Goal: Task Accomplishment & Management: Use online tool/utility

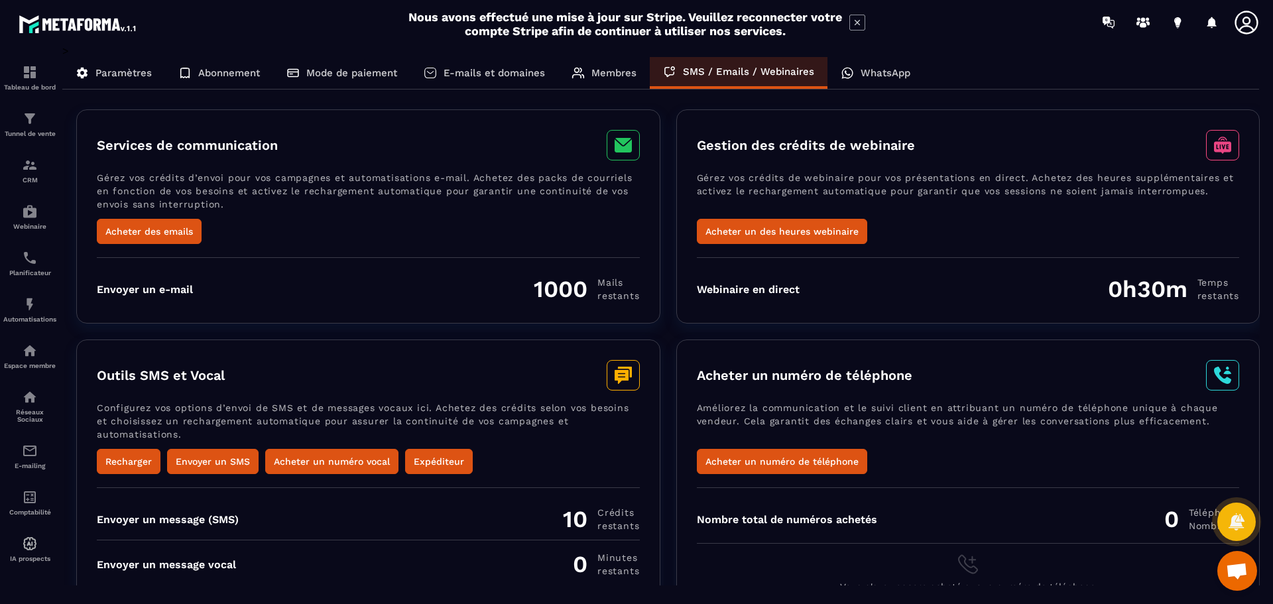
click at [878, 72] on p "WhatsApp" at bounding box center [886, 73] width 50 height 12
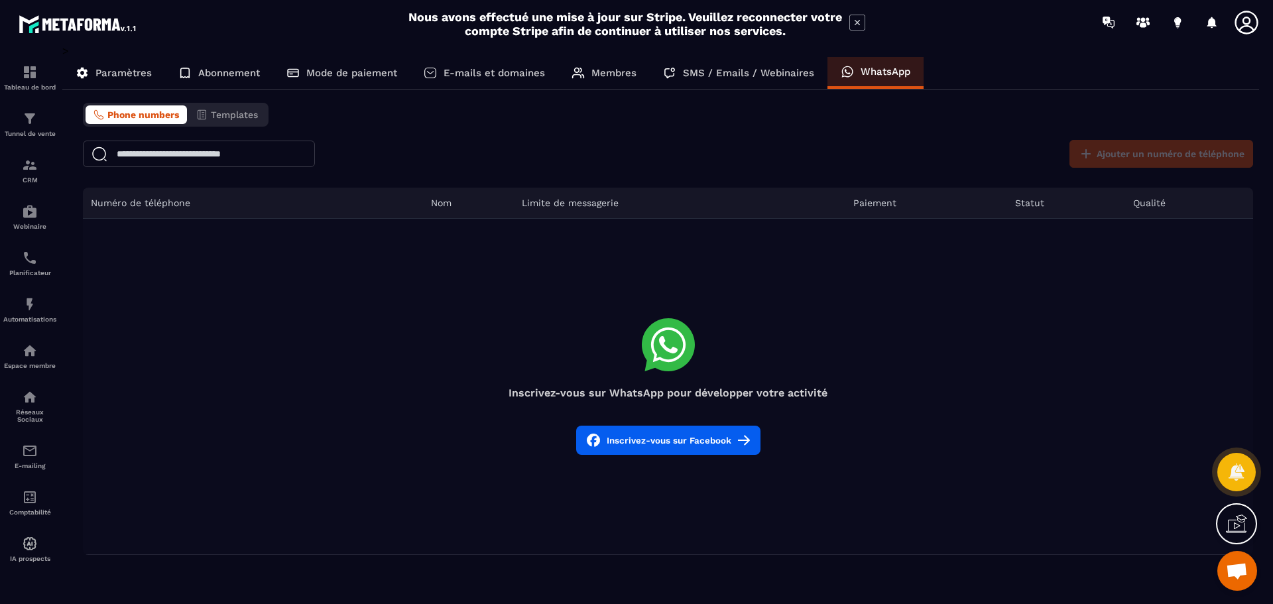
click at [129, 74] on p "Paramètres" at bounding box center [124, 73] width 56 height 12
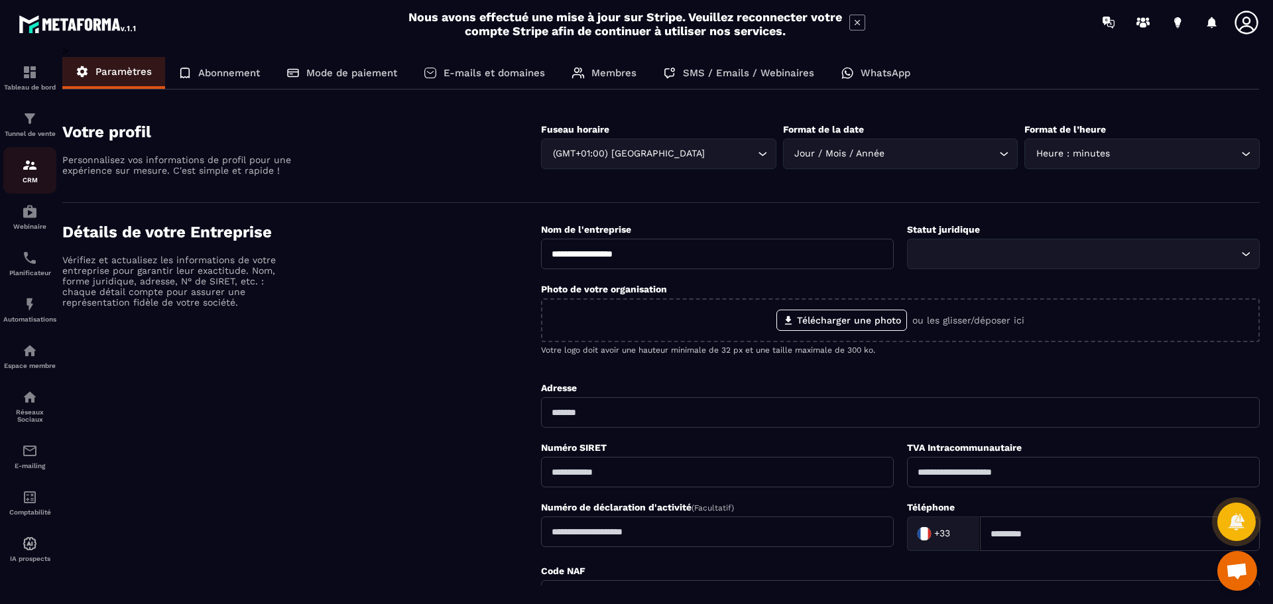
click at [31, 168] on img at bounding box center [30, 165] width 16 height 16
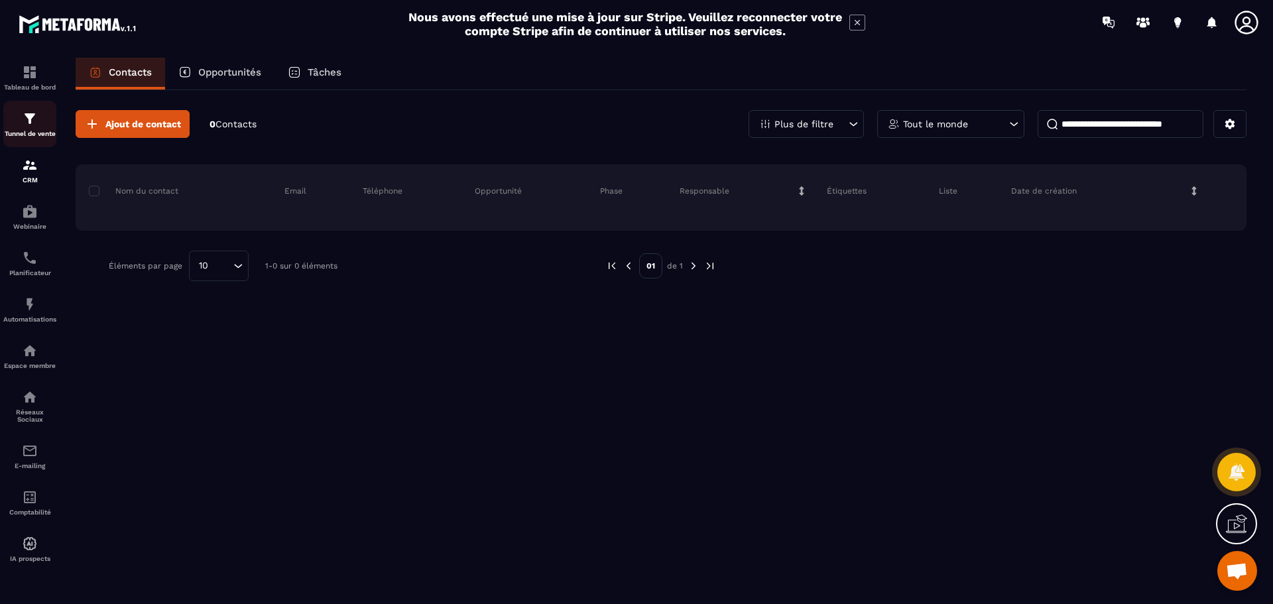
click at [29, 133] on p "Tunnel de vente" at bounding box center [29, 133] width 53 height 7
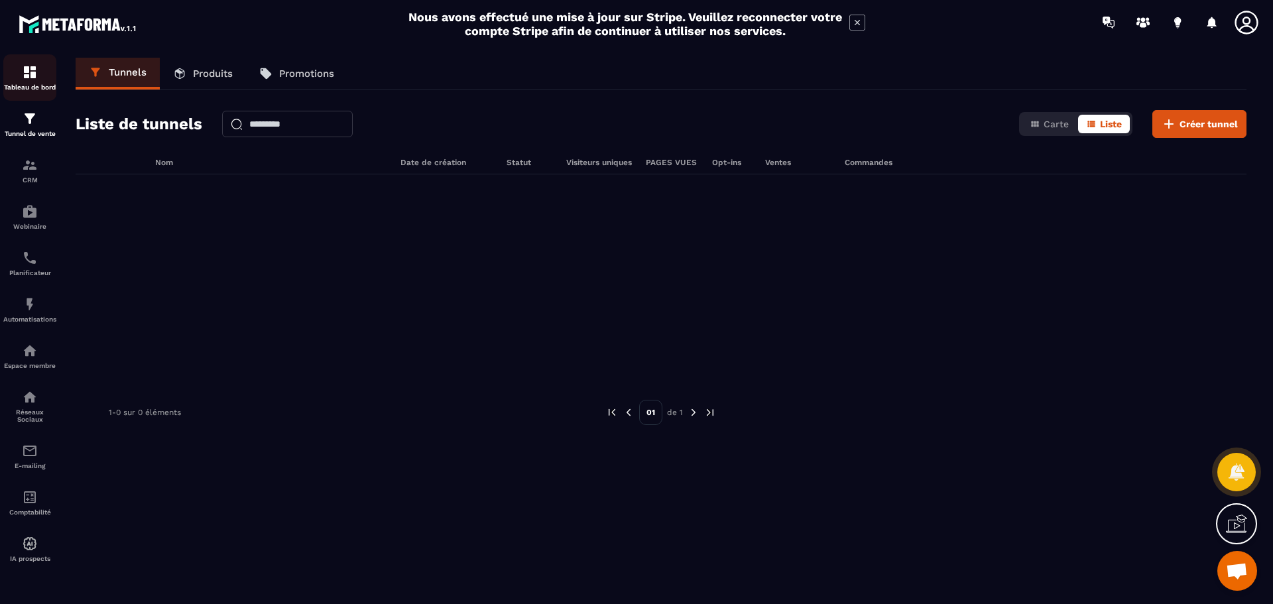
click at [31, 89] on p "Tableau de bord" at bounding box center [29, 87] width 53 height 7
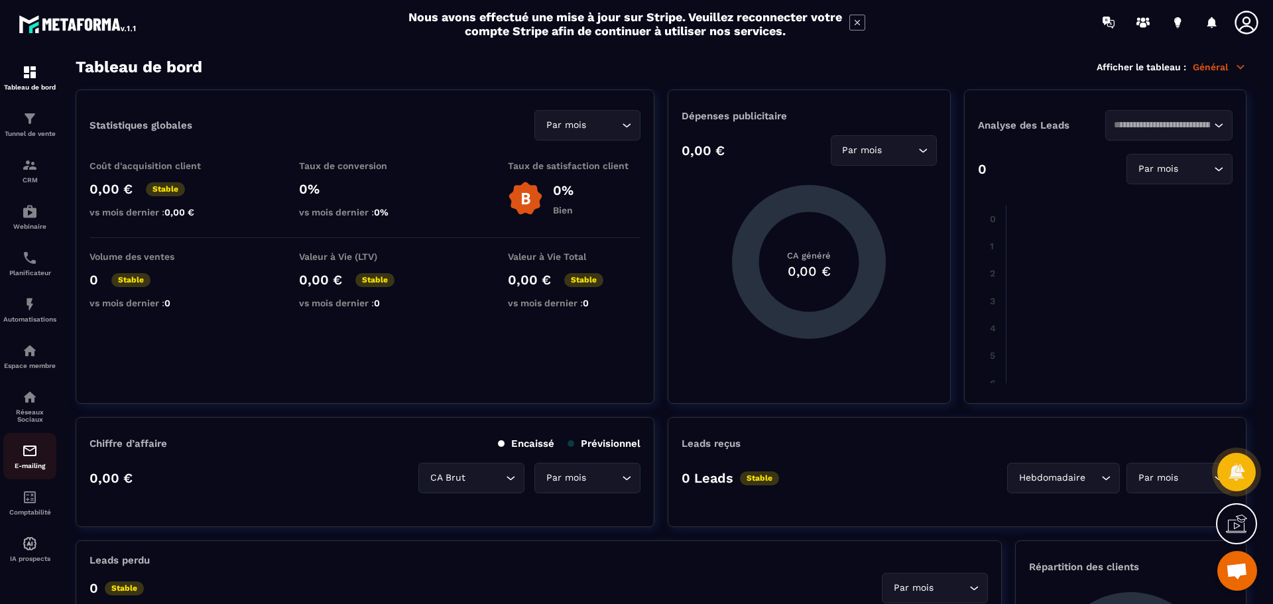
click at [23, 459] on div "E-mailing" at bounding box center [29, 456] width 53 height 27
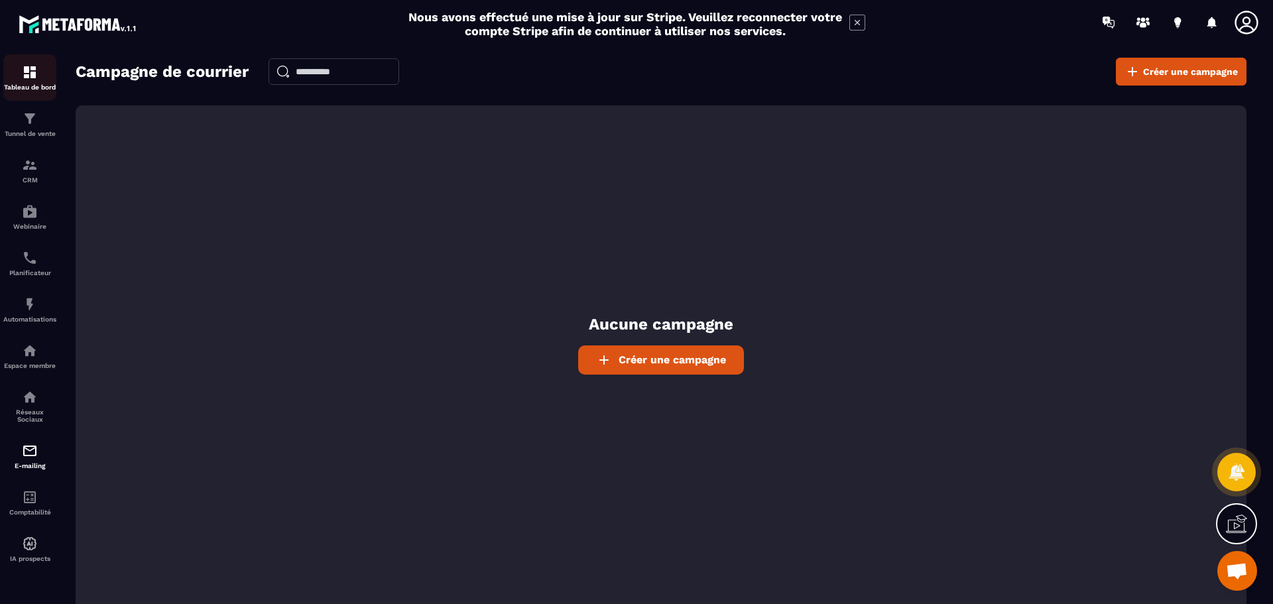
click at [29, 85] on p "Tableau de bord" at bounding box center [29, 87] width 53 height 7
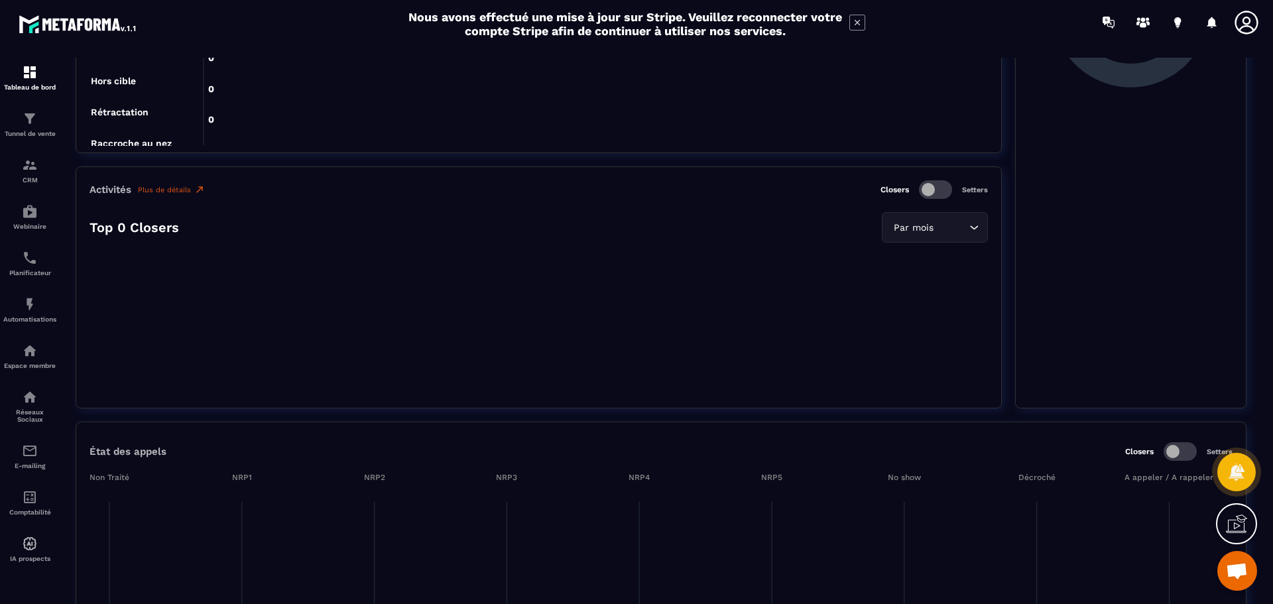
scroll to position [663, 0]
click at [32, 86] on p "Tableau de bord" at bounding box center [29, 87] width 53 height 7
click at [34, 118] on img at bounding box center [30, 119] width 16 height 16
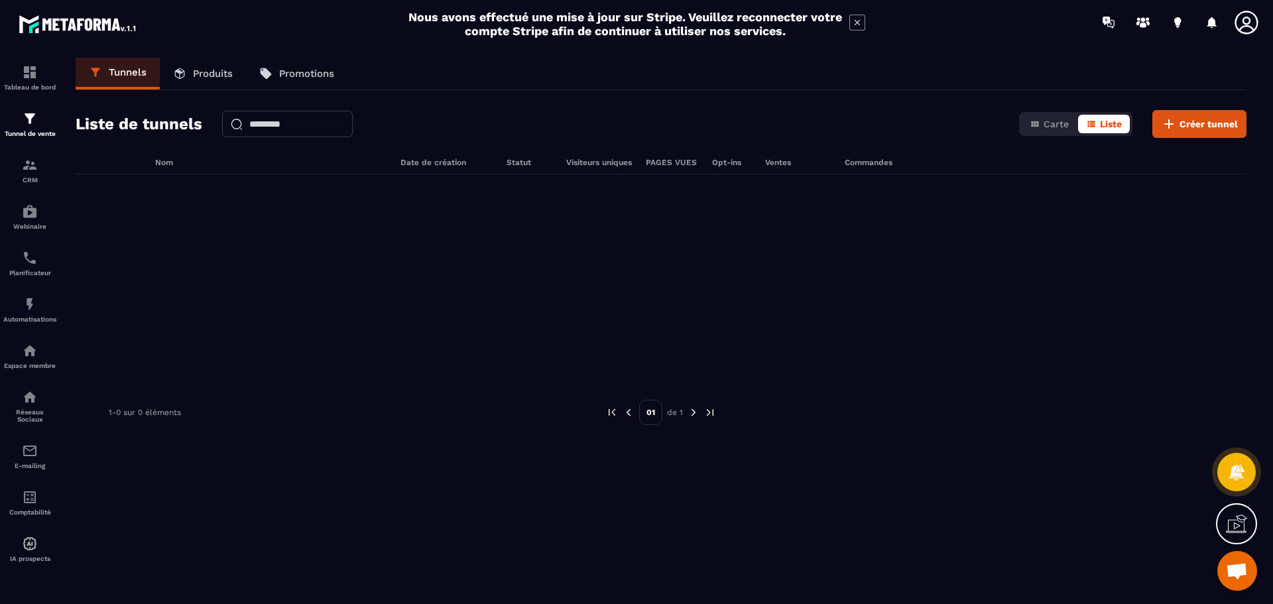
click at [210, 78] on p "Produits" at bounding box center [213, 74] width 40 height 12
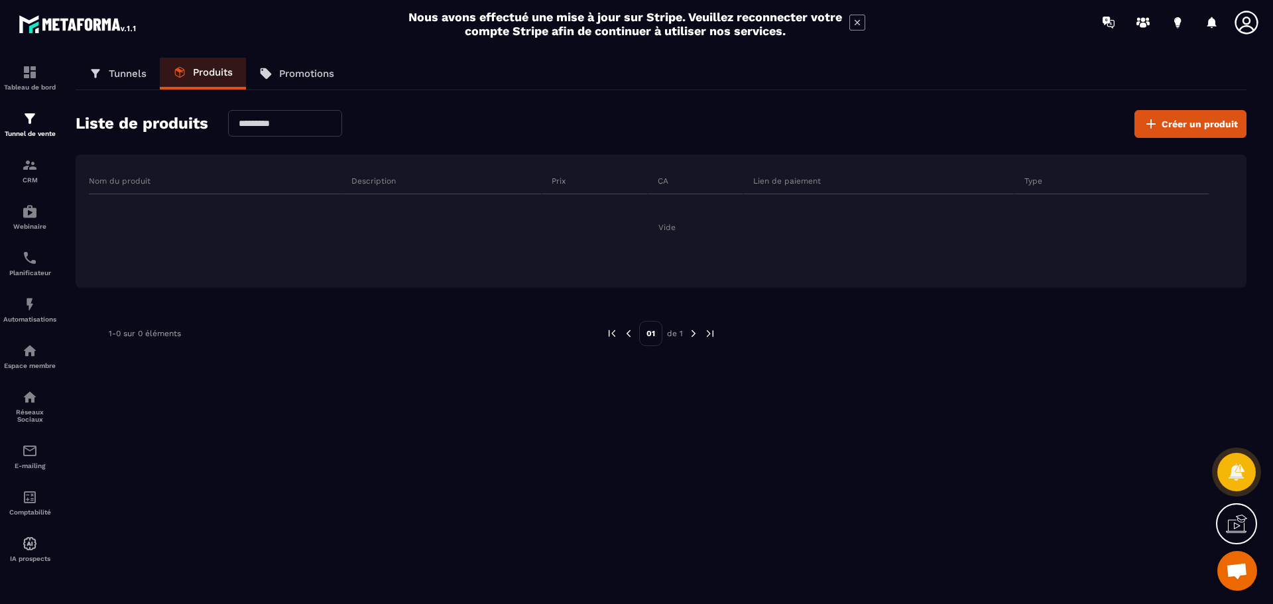
click at [283, 73] on p "Promotions" at bounding box center [306, 74] width 55 height 12
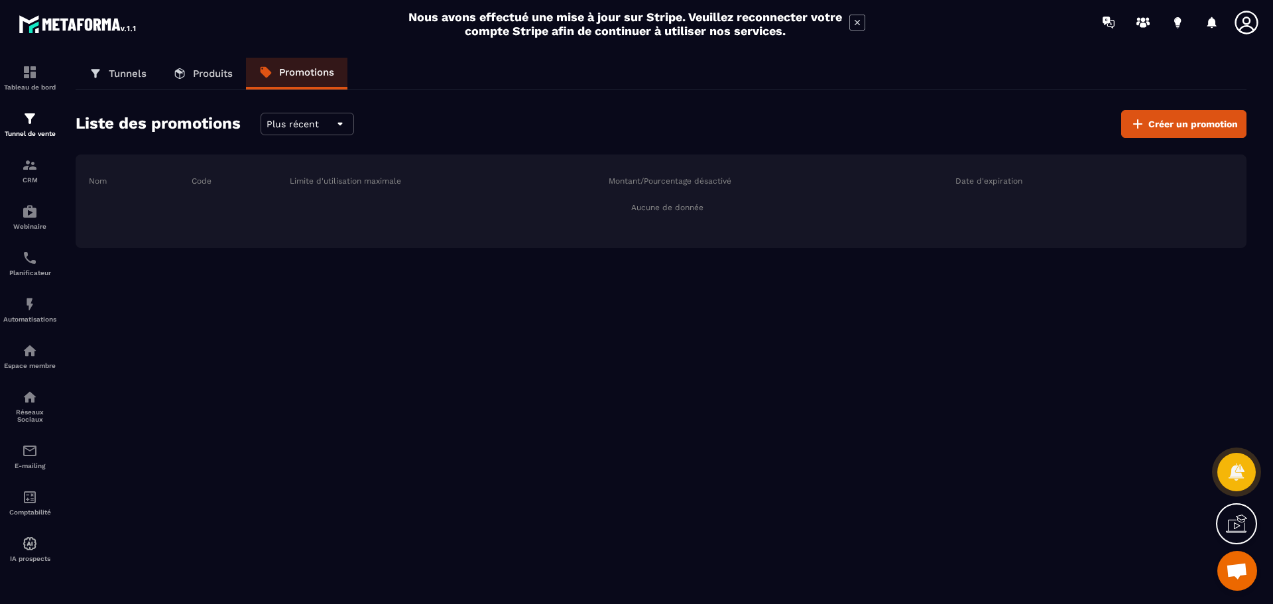
click at [129, 72] on p "Tunnels" at bounding box center [128, 74] width 38 height 12
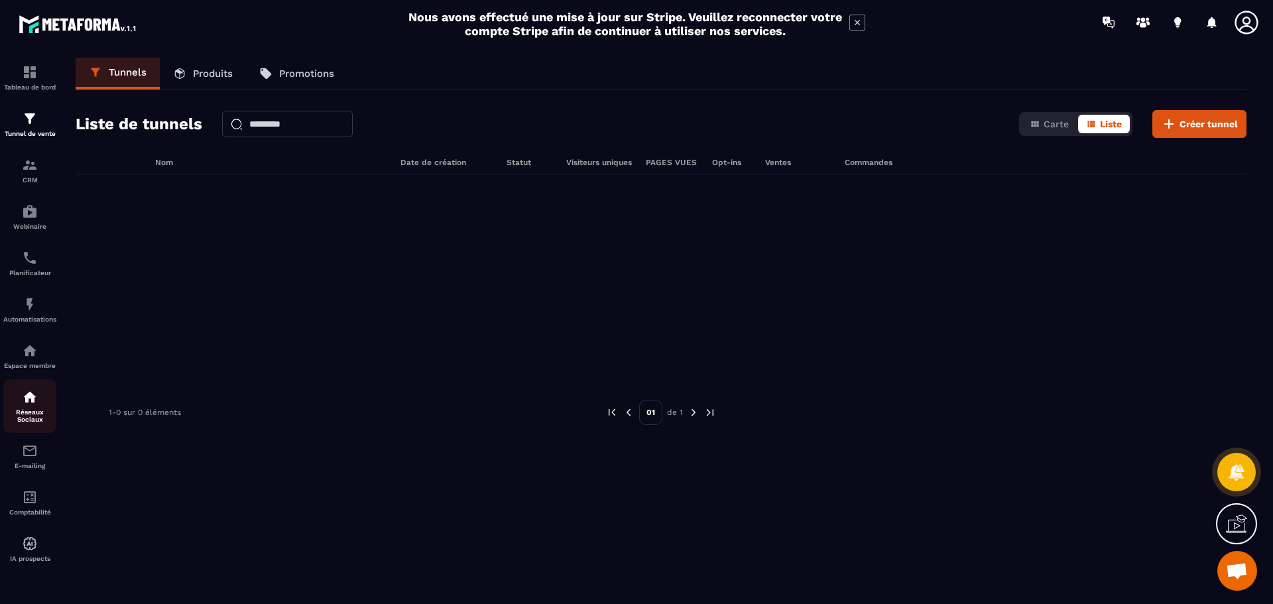
click at [30, 420] on p "Réseaux Sociaux" at bounding box center [29, 416] width 53 height 15
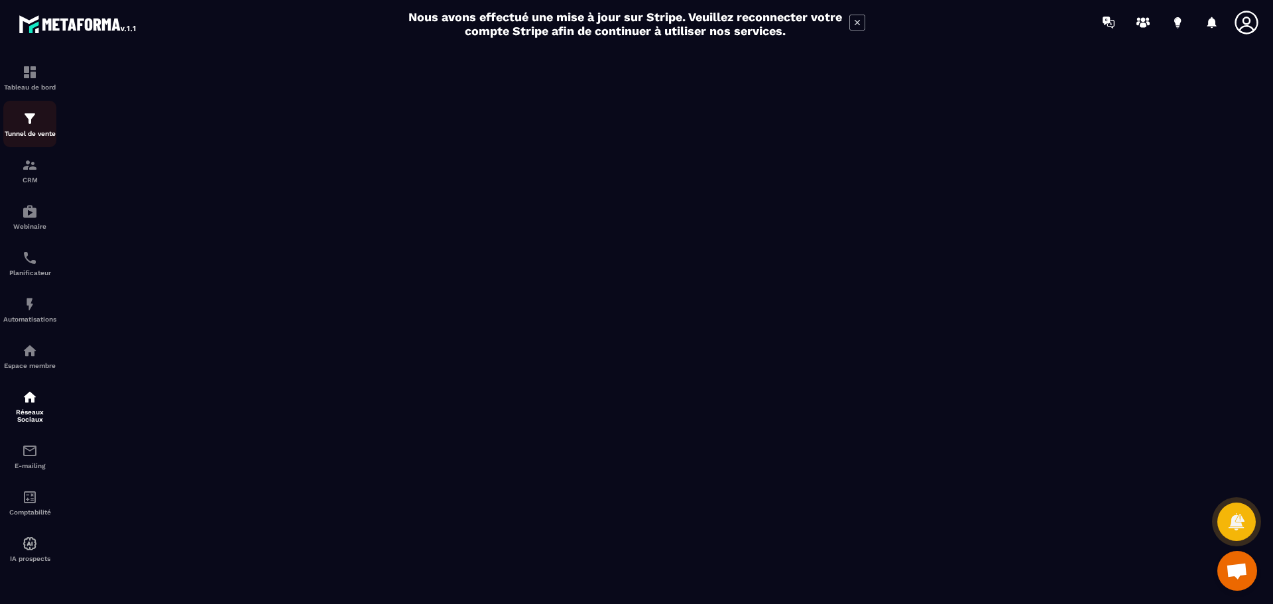
click at [21, 137] on link "Tunnel de vente" at bounding box center [29, 124] width 53 height 46
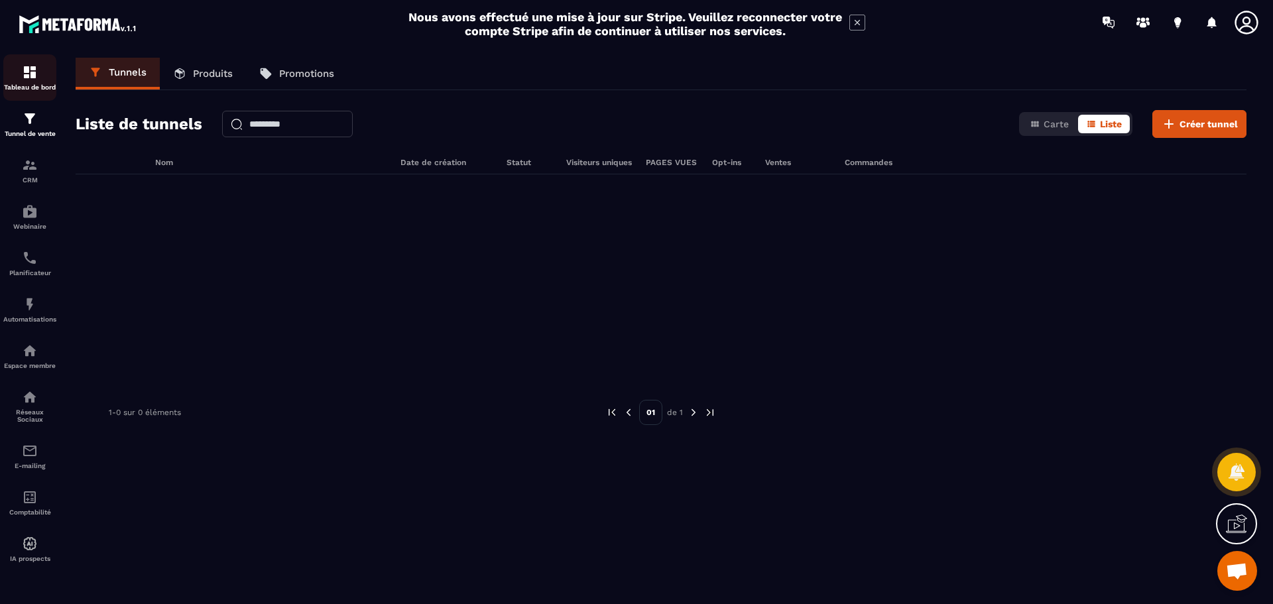
click at [34, 84] on p "Tableau de bord" at bounding box center [29, 87] width 53 height 7
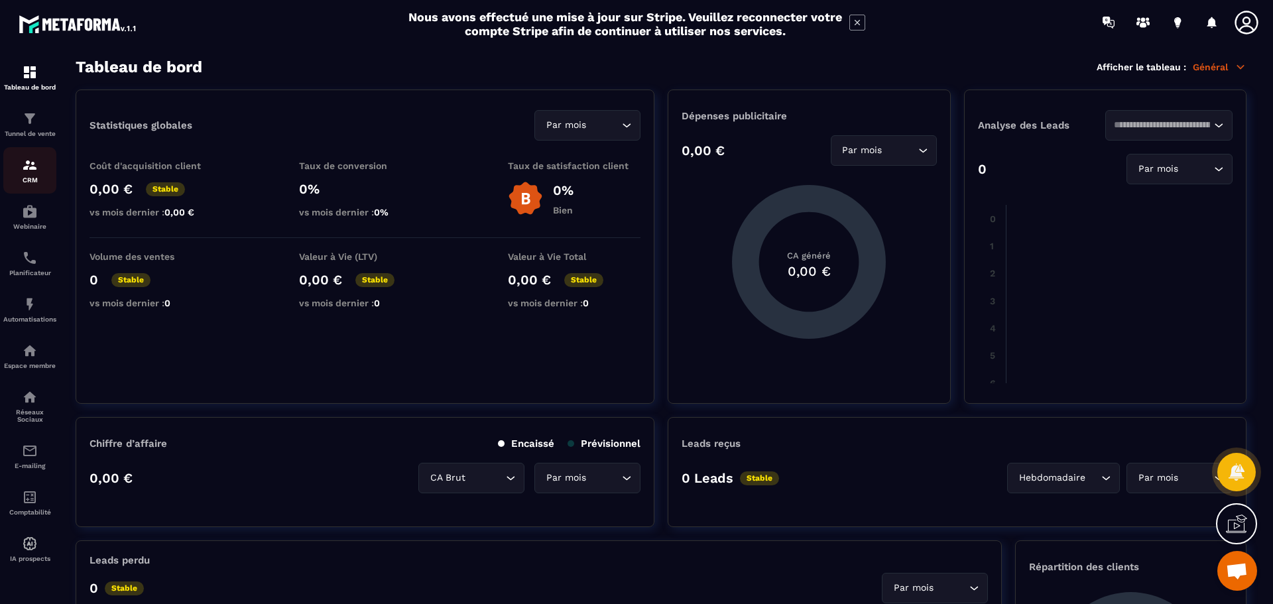
click at [27, 179] on p "CRM" at bounding box center [29, 179] width 53 height 7
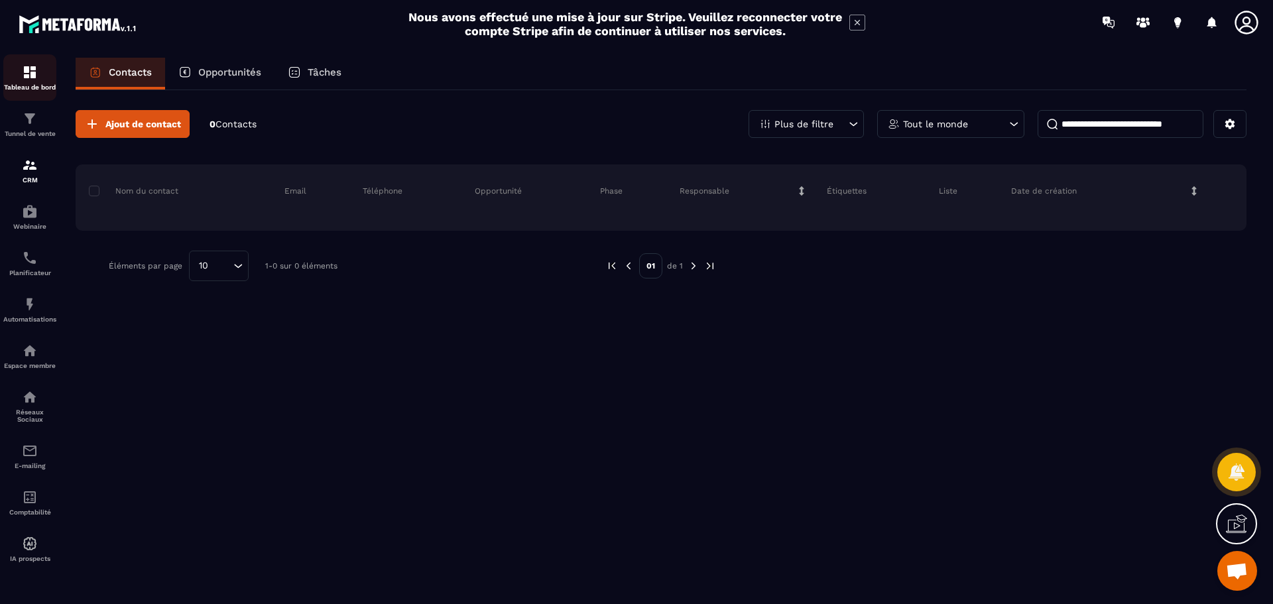
click at [28, 76] on img at bounding box center [30, 72] width 16 height 16
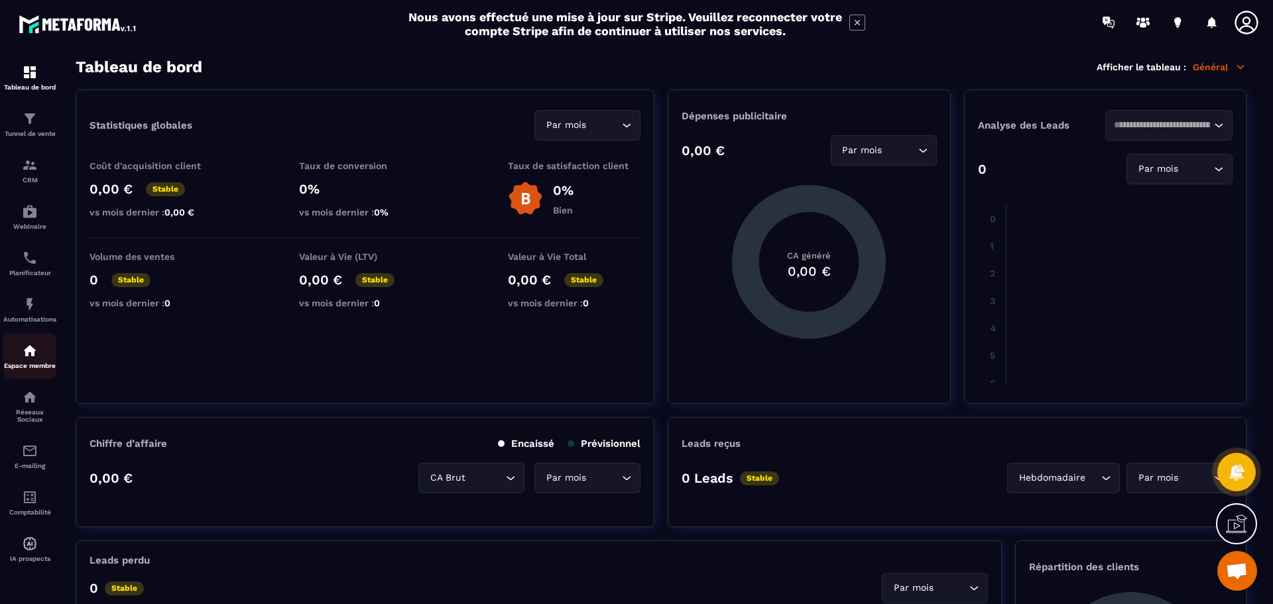
click at [27, 365] on p "Espace membre" at bounding box center [29, 365] width 53 height 7
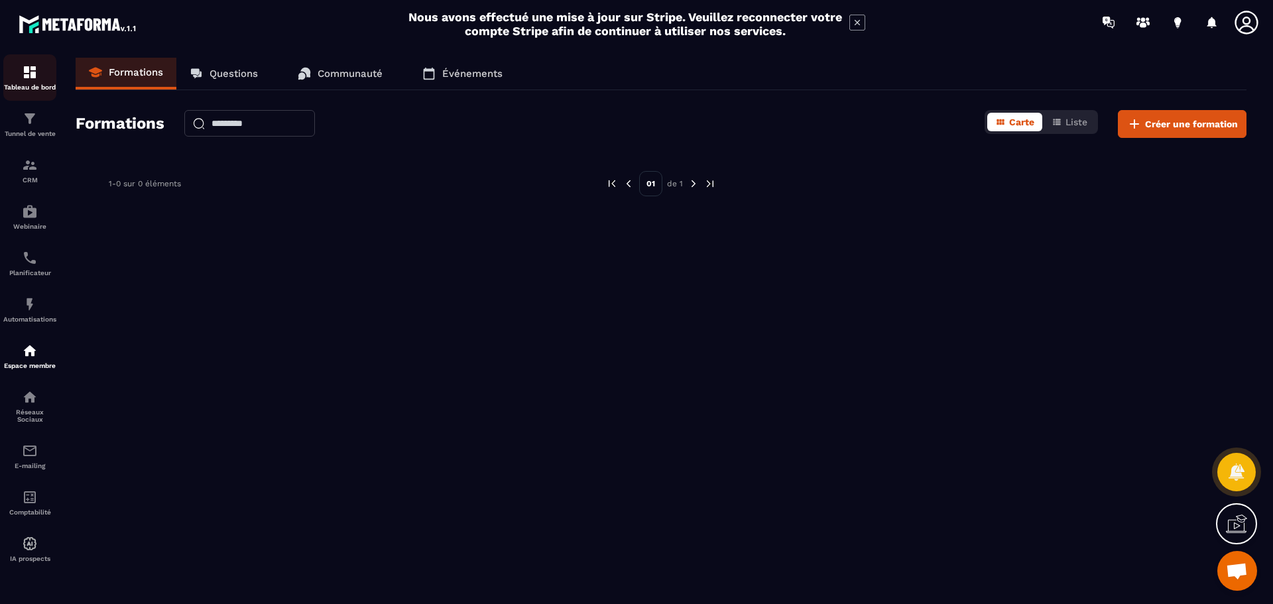
click at [25, 87] on p "Tableau de bord" at bounding box center [29, 87] width 53 height 7
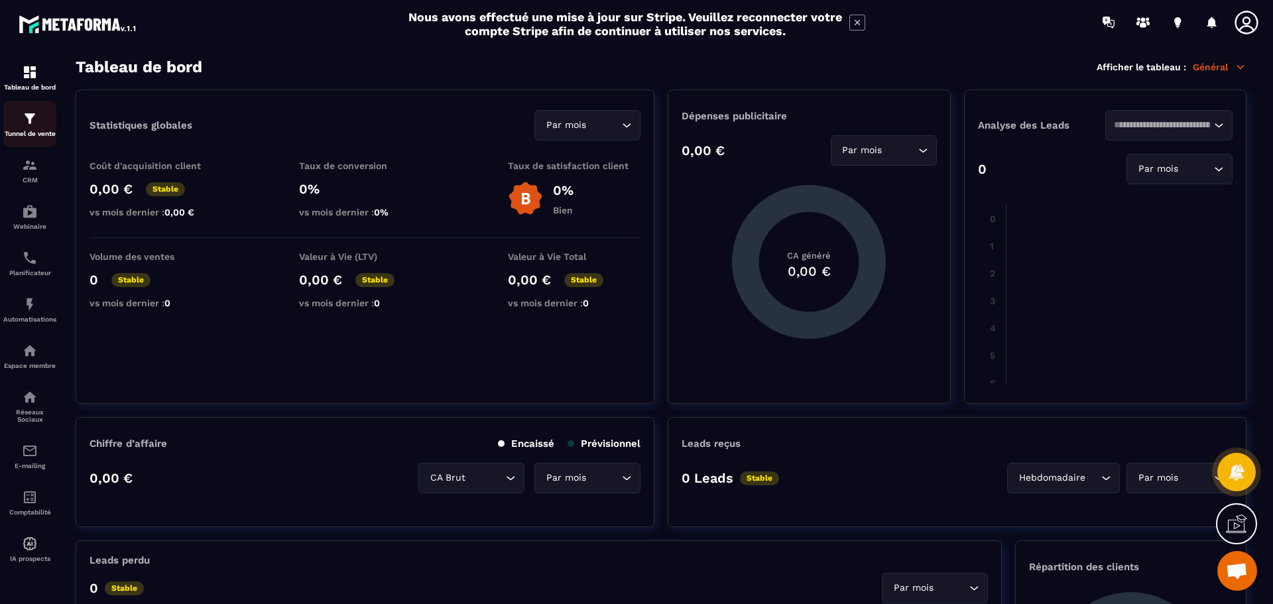
click at [36, 135] on p "Tunnel de vente" at bounding box center [29, 133] width 53 height 7
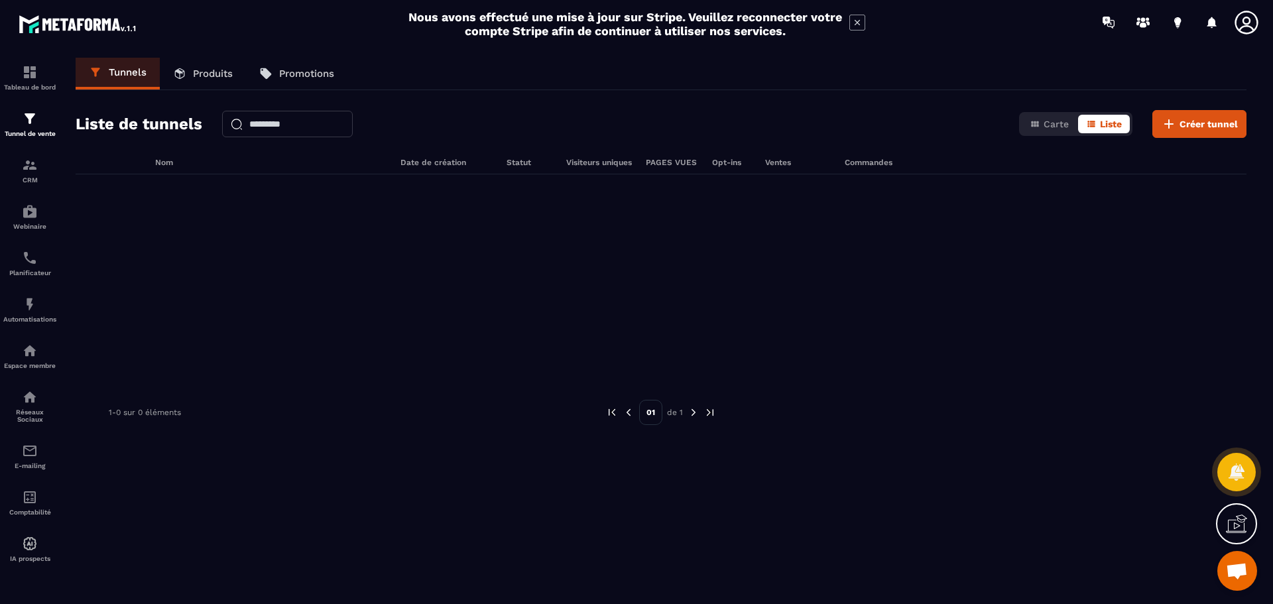
click at [200, 72] on p "Produits" at bounding box center [213, 74] width 40 height 12
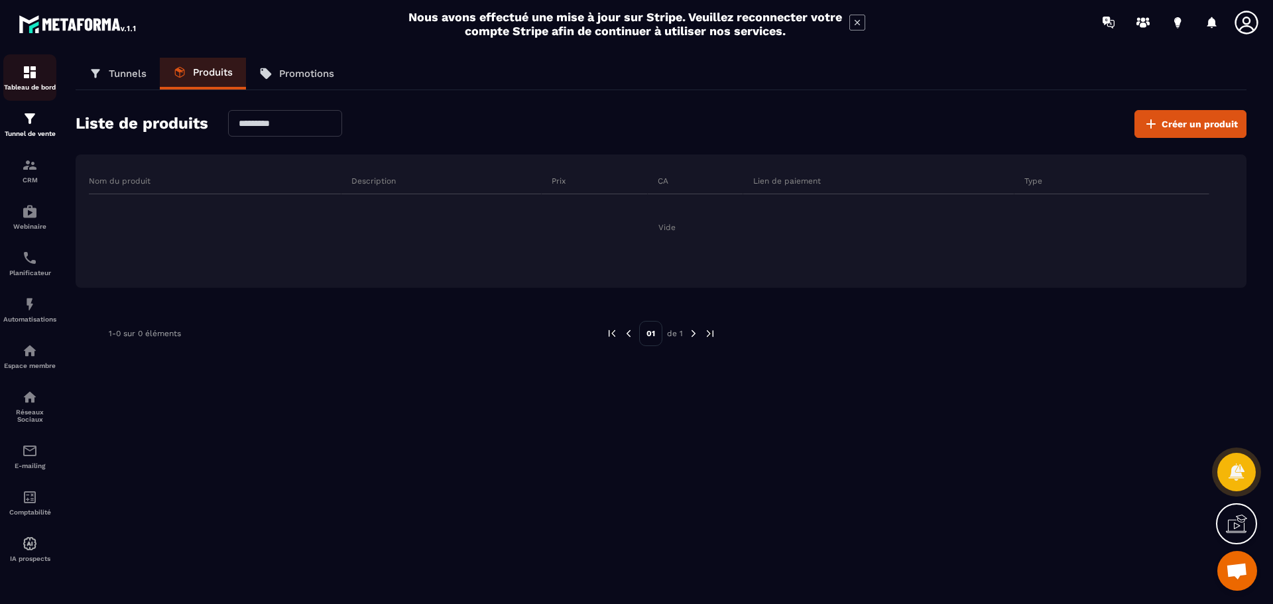
click at [30, 83] on div "Tableau de bord" at bounding box center [29, 77] width 53 height 27
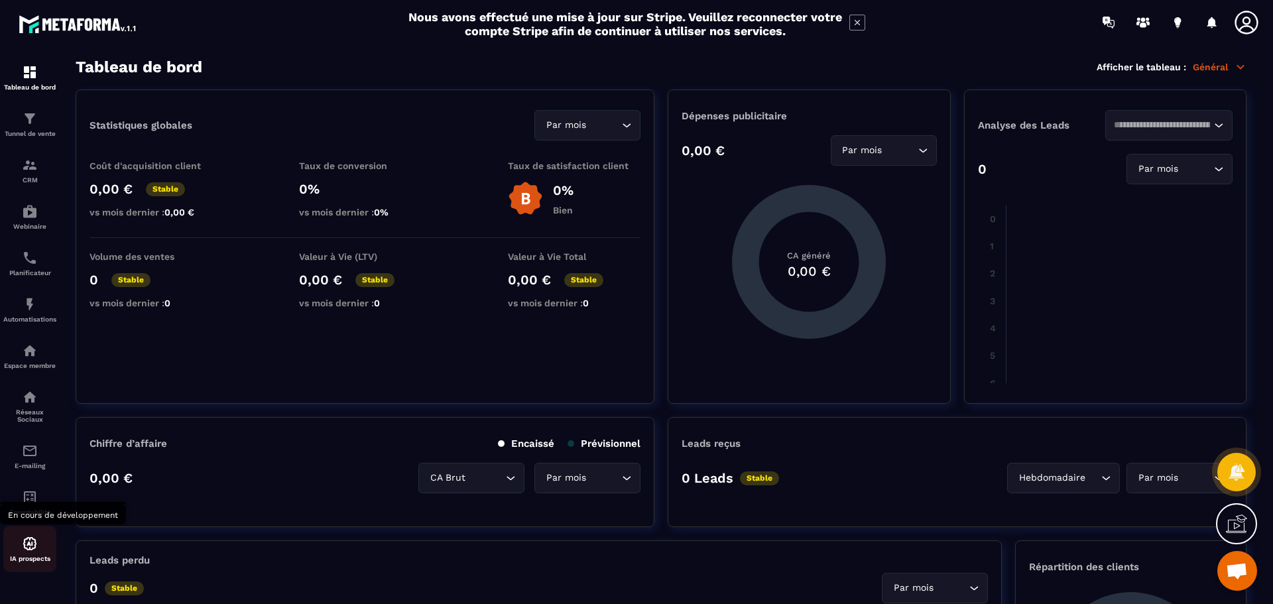
click at [29, 543] on img at bounding box center [30, 544] width 16 height 16
click at [1243, 66] on icon at bounding box center [1241, 66] width 7 height 3
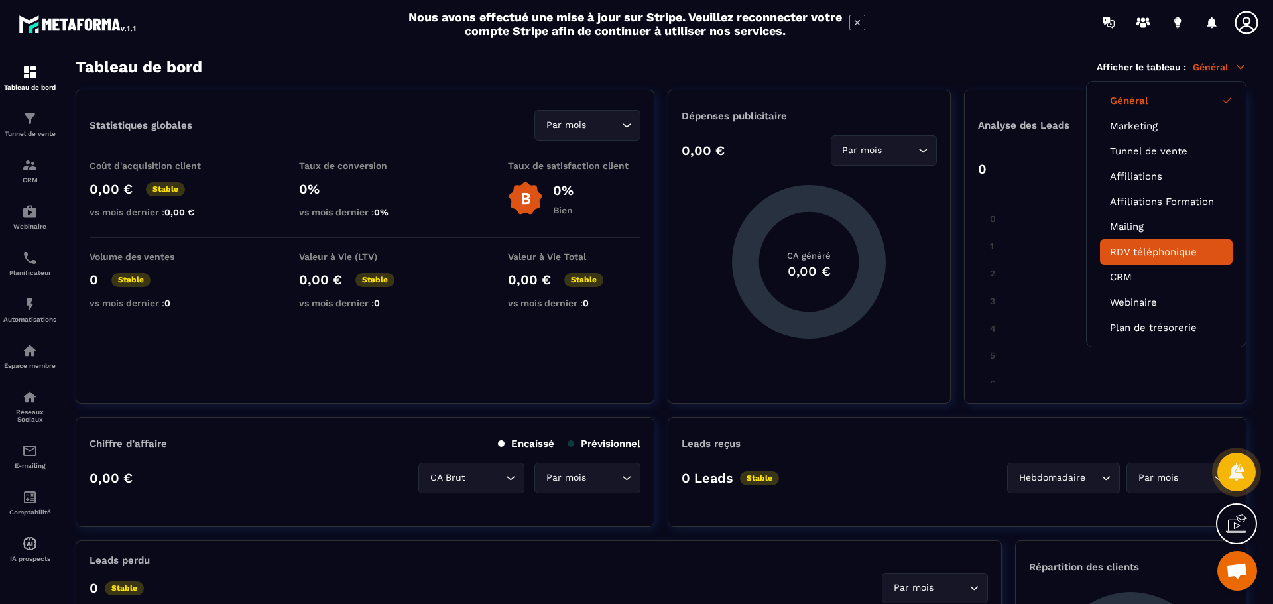
click at [1132, 249] on link "RDV téléphonique" at bounding box center [1166, 252] width 113 height 12
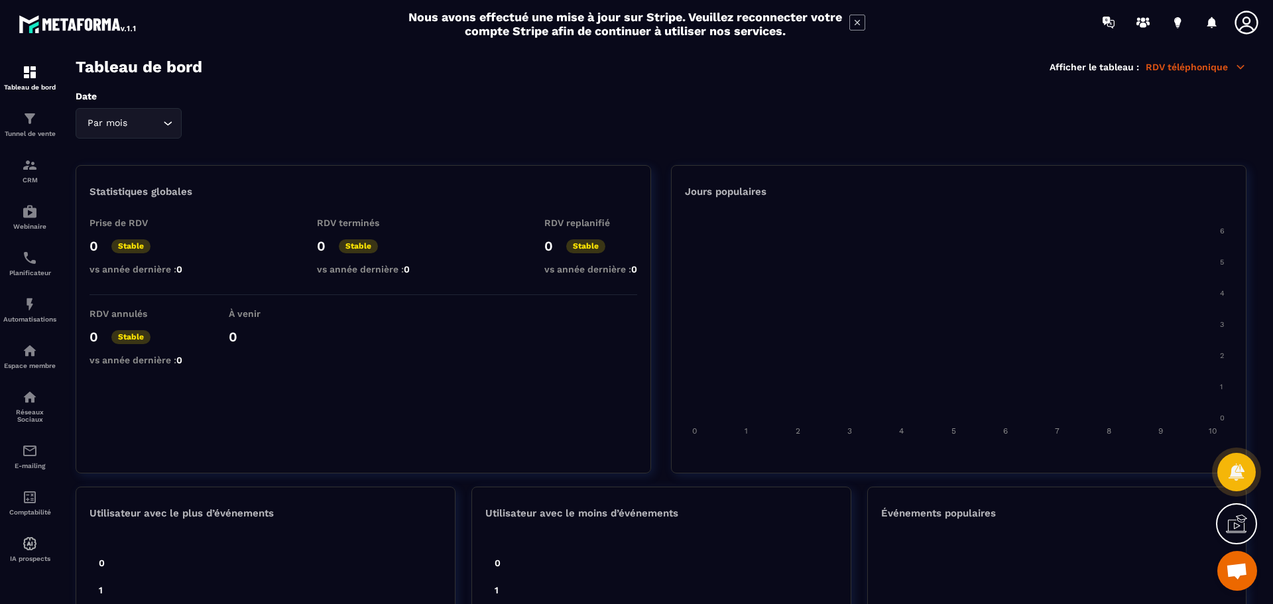
click at [1237, 67] on icon at bounding box center [1241, 67] width 12 height 12
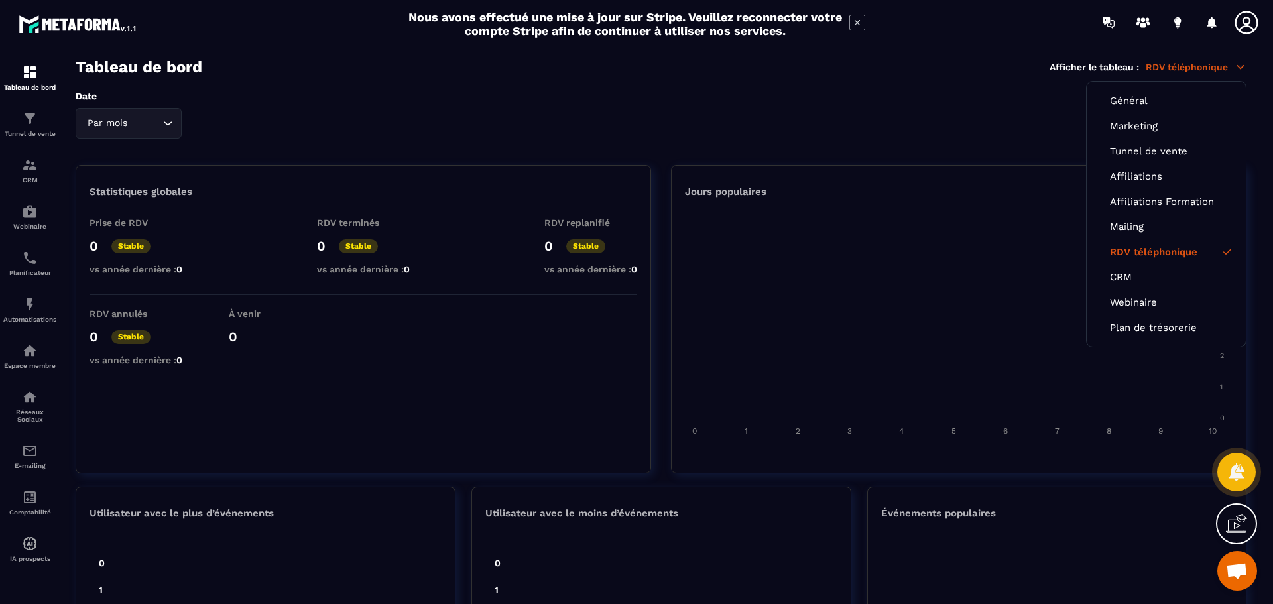
click at [135, 125] on input "Search for option" at bounding box center [145, 123] width 30 height 15
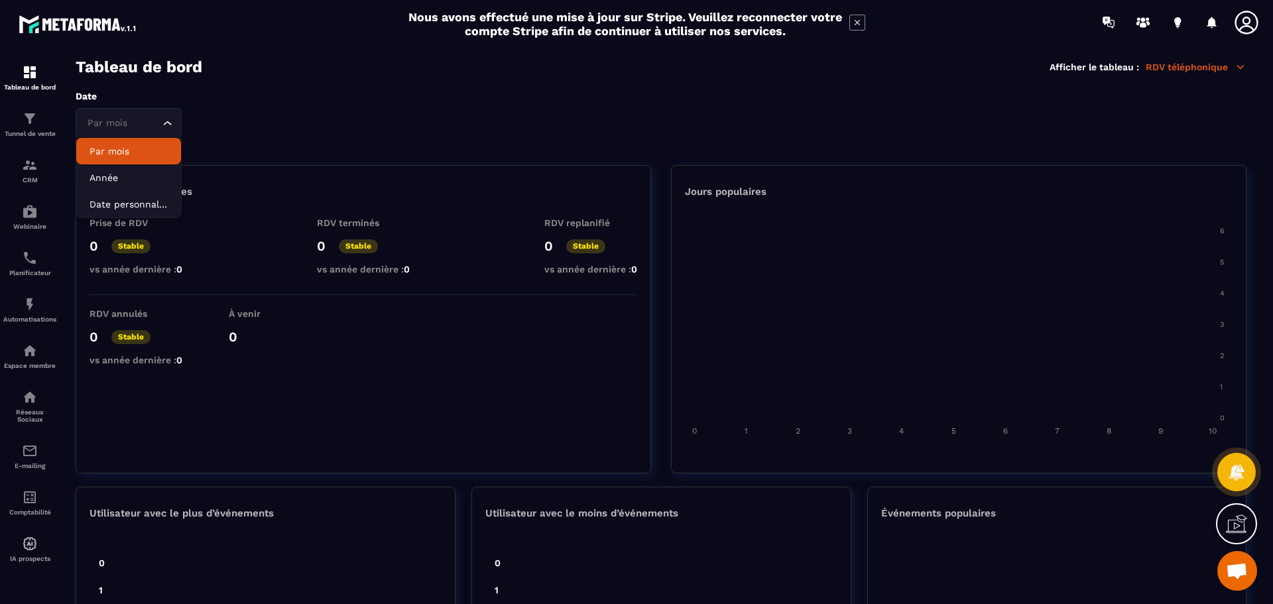
click at [129, 150] on p "Par mois" at bounding box center [129, 151] width 78 height 13
click at [141, 123] on input "Search for option" at bounding box center [145, 123] width 30 height 15
click at [135, 165] on li "Année" at bounding box center [128, 177] width 105 height 27
click at [131, 194] on p "Statistiques globales" at bounding box center [141, 192] width 103 height 12
click at [135, 188] on p "Statistiques globales" at bounding box center [141, 192] width 103 height 12
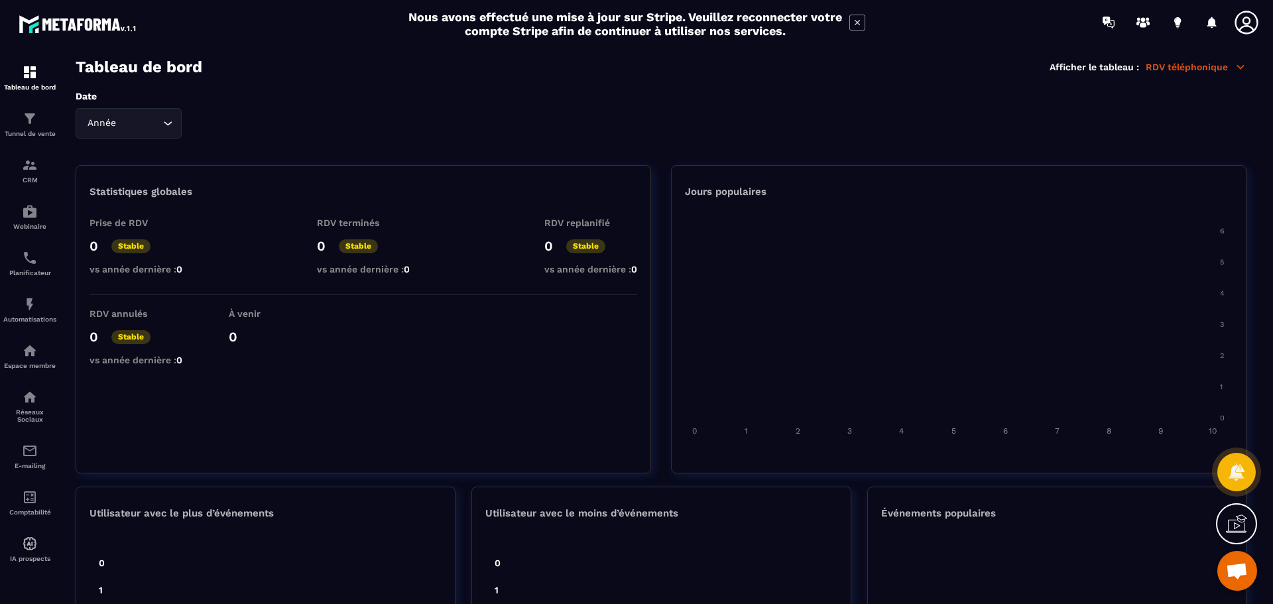
click at [125, 233] on div "Prise de RDV 0 Stable vs année dernière : 0" at bounding box center [136, 250] width 93 height 64
click at [124, 246] on p "Stable" at bounding box center [130, 246] width 39 height 14
click at [352, 243] on p "Stable" at bounding box center [358, 246] width 39 height 14
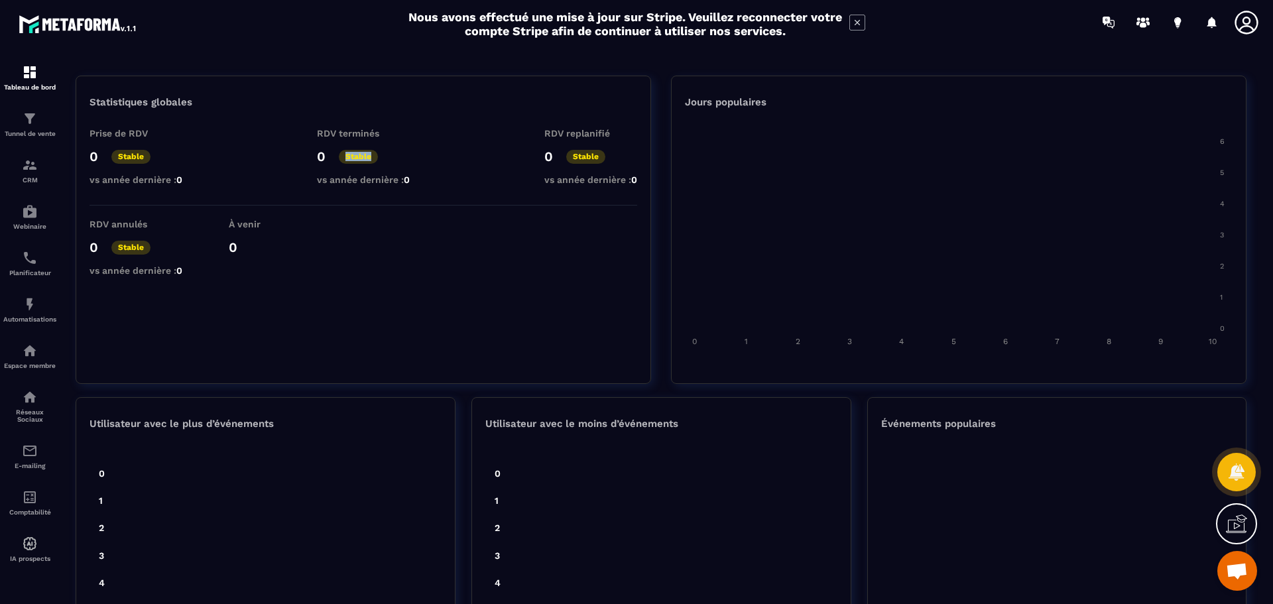
scroll to position [66, 0]
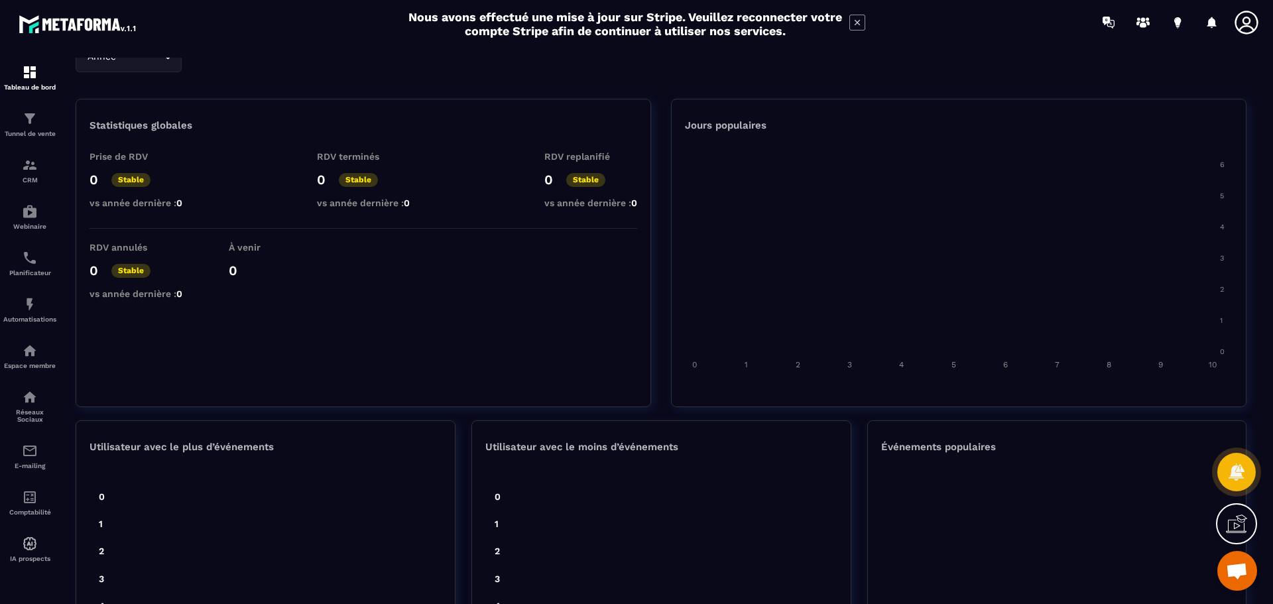
click at [385, 258] on div "RDV annulés 0 Stable vs année dernière : 0 À venir 0" at bounding box center [364, 274] width 548 height 64
click at [36, 223] on p "Webinaire" at bounding box center [29, 226] width 53 height 7
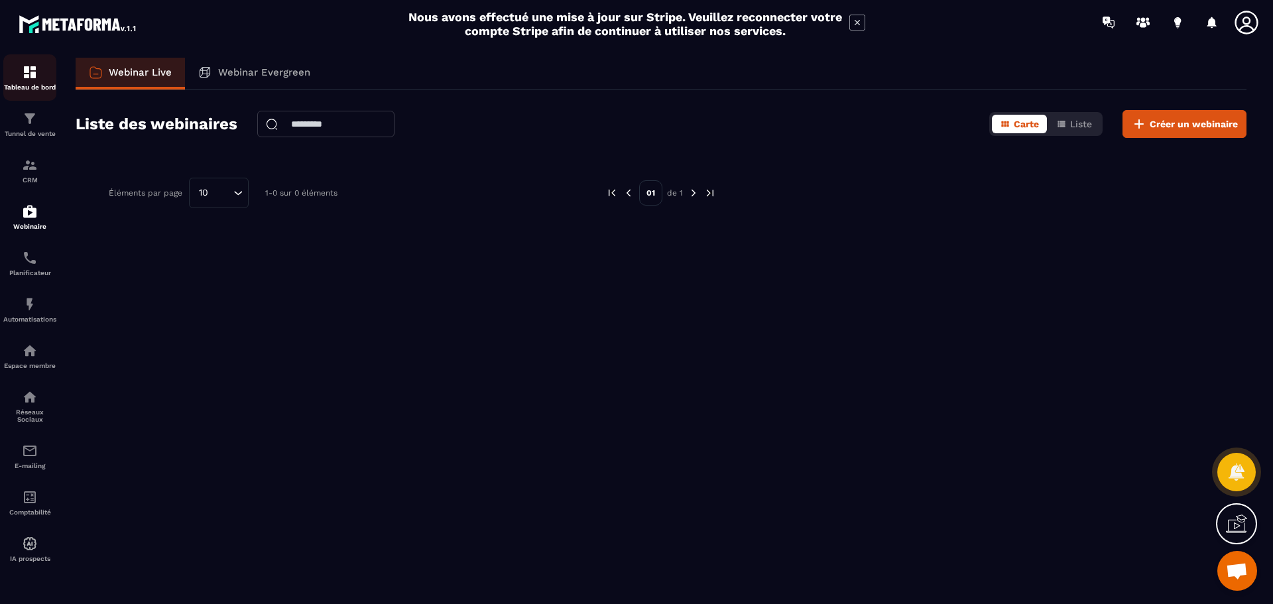
click at [32, 80] on img at bounding box center [30, 72] width 16 height 16
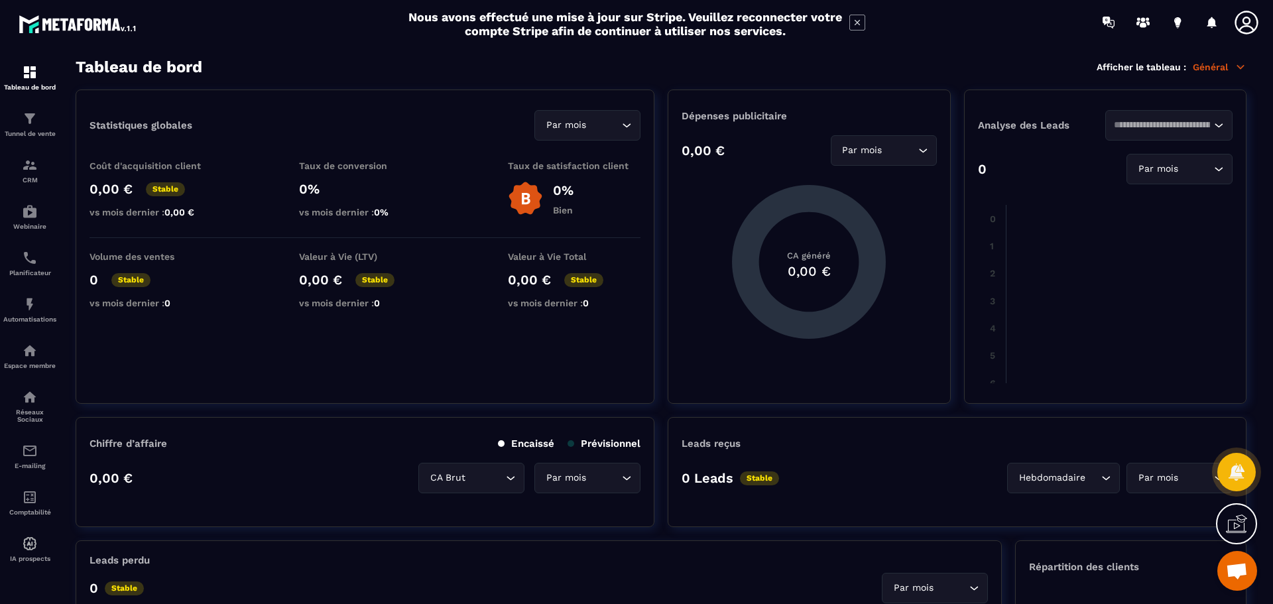
scroll to position [332, 0]
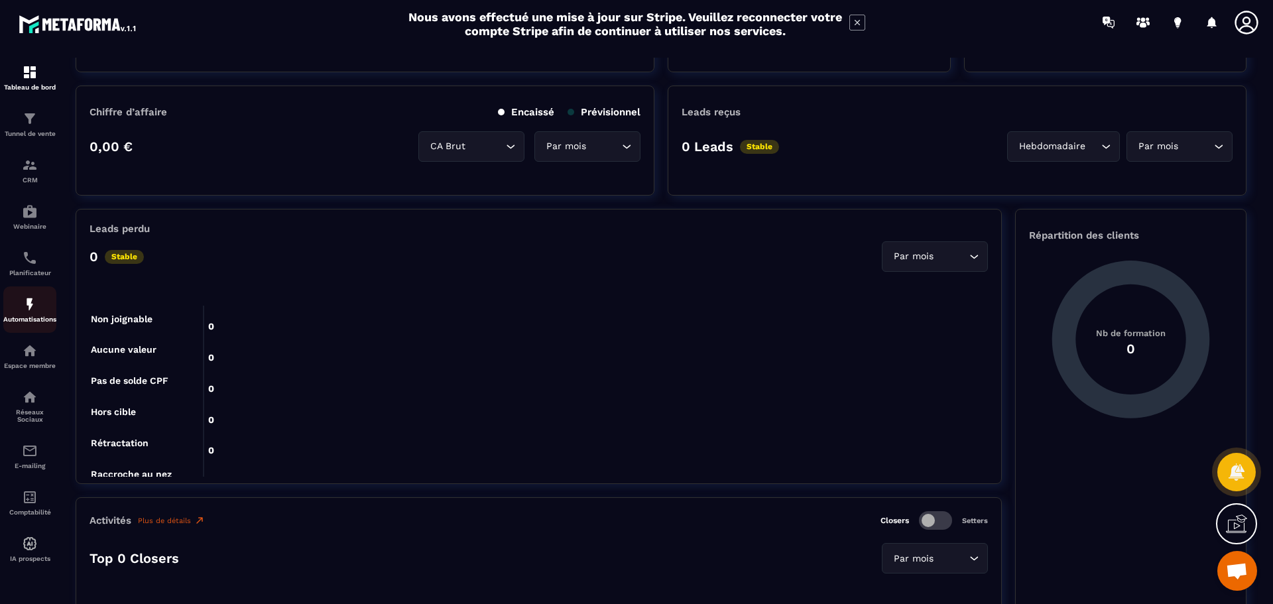
click at [35, 308] on img at bounding box center [30, 304] width 16 height 16
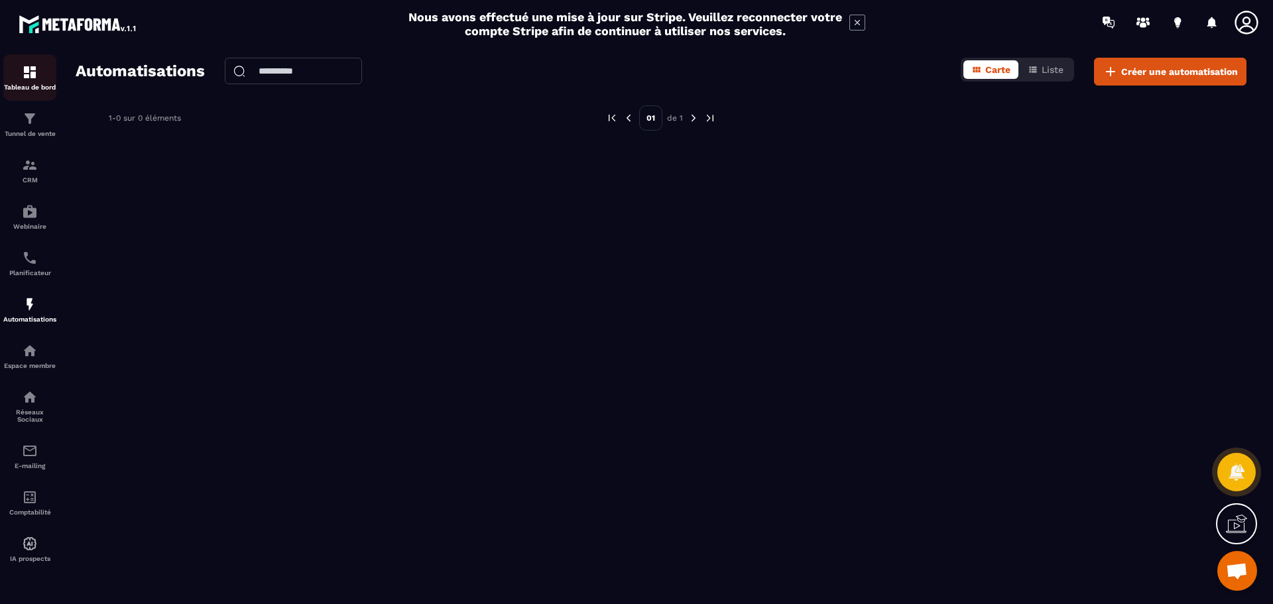
click at [34, 64] on img at bounding box center [30, 72] width 16 height 16
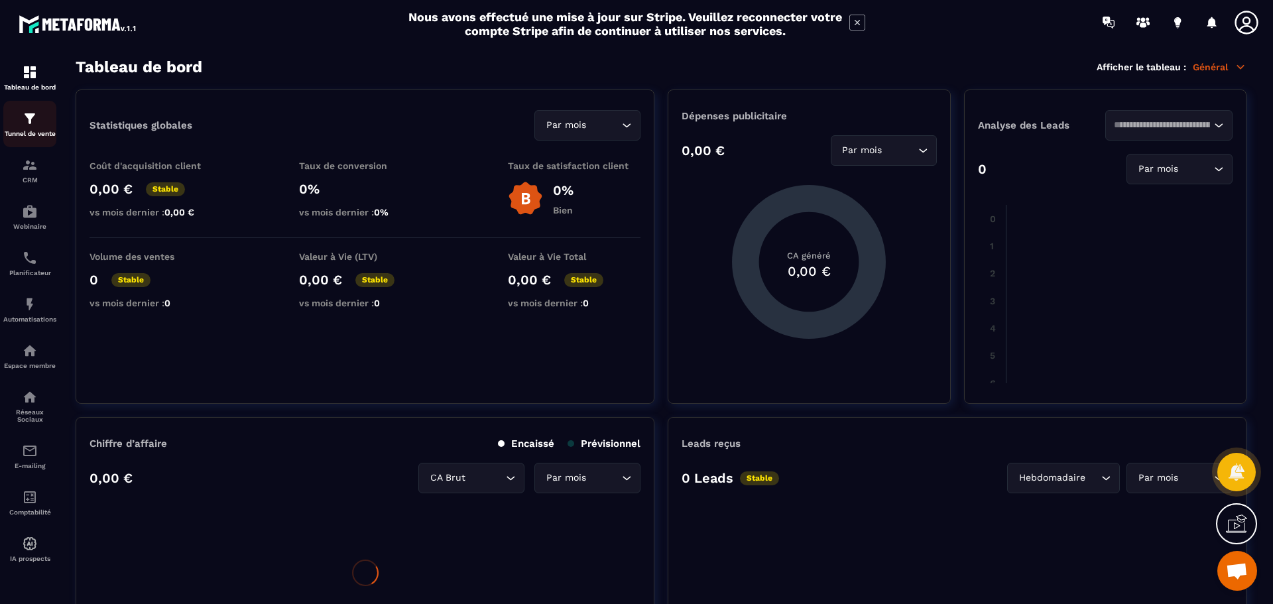
click at [26, 135] on p "Tunnel de vente" at bounding box center [29, 133] width 53 height 7
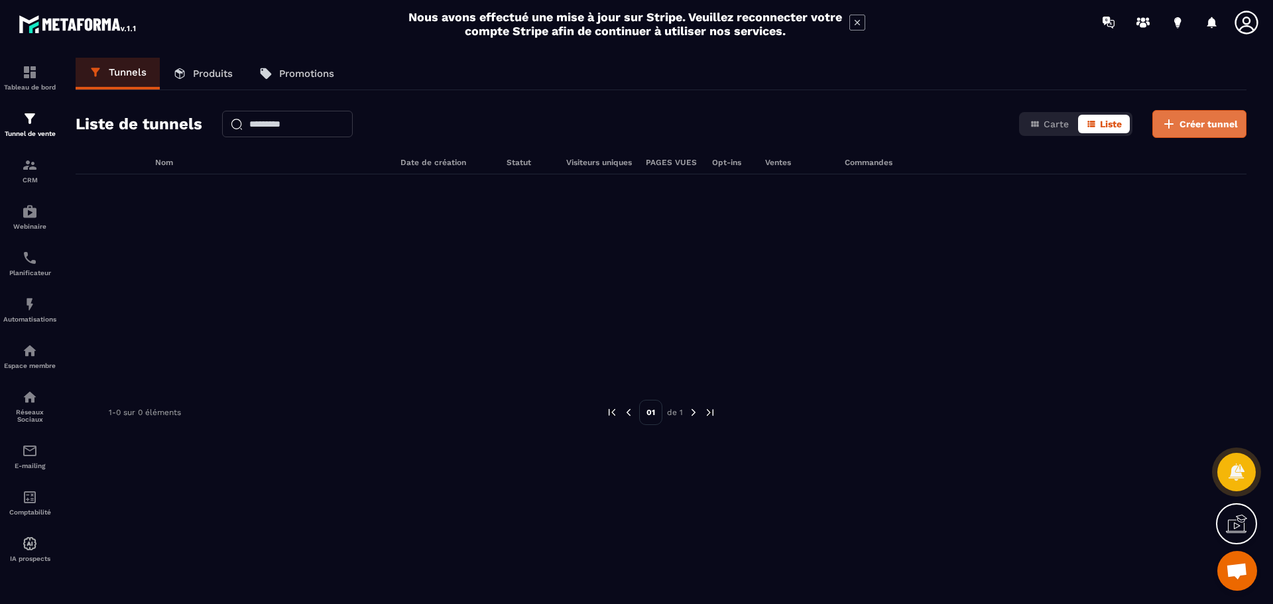
click at [1187, 130] on span "Créer tunnel" at bounding box center [1209, 123] width 58 height 13
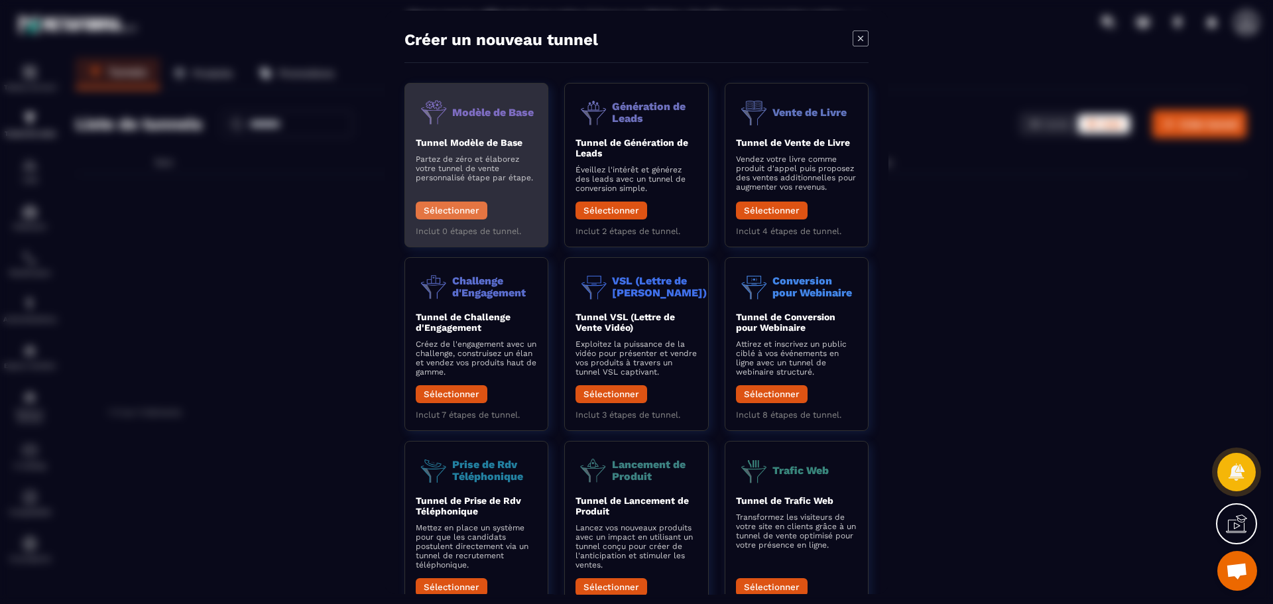
click at [438, 211] on button "Sélectionner" at bounding box center [452, 211] width 72 height 18
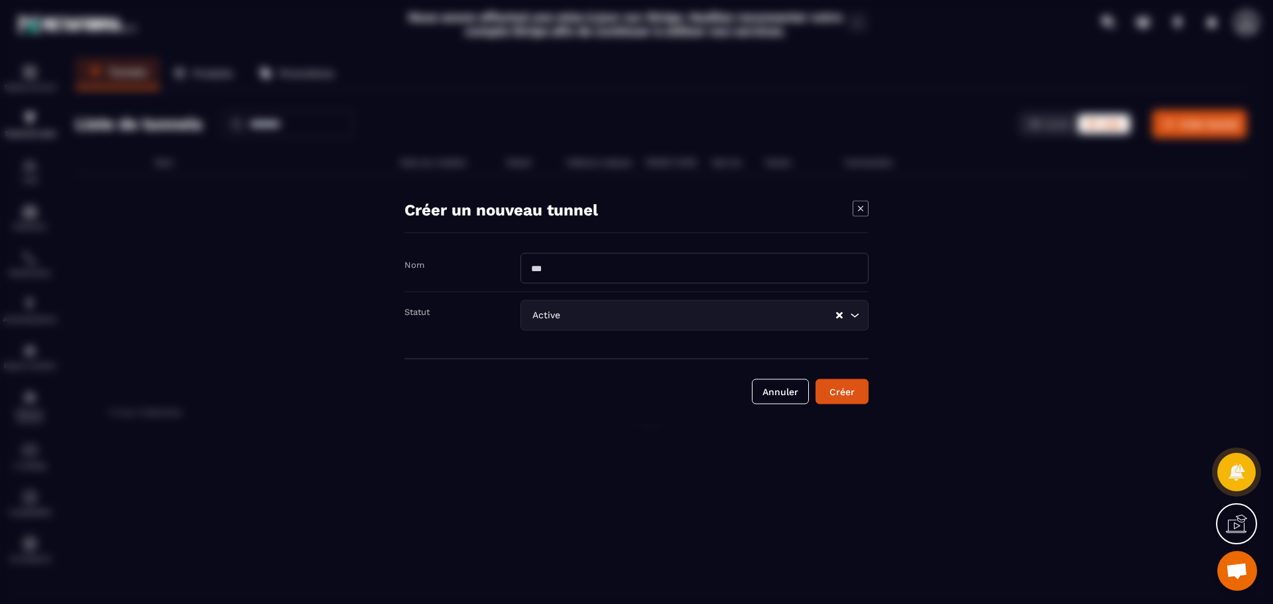
click at [639, 272] on input "Modal window" at bounding box center [695, 268] width 348 height 31
click at [550, 306] on div "Statut Active Loading..." at bounding box center [637, 315] width 464 height 46
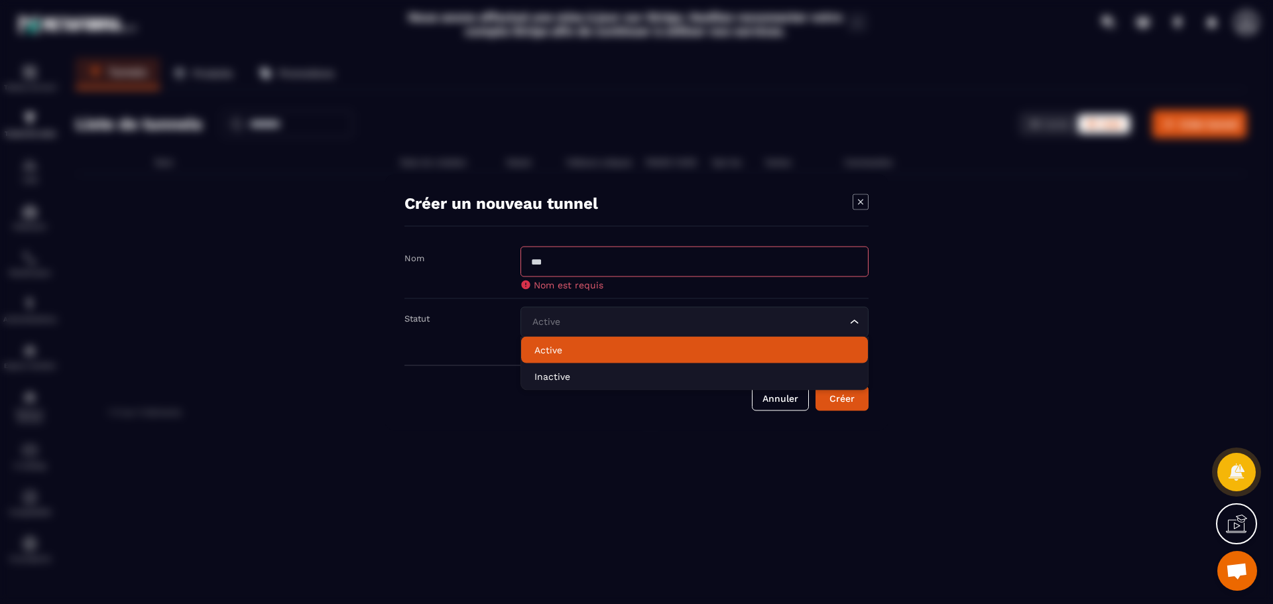
click at [568, 348] on p "Active" at bounding box center [695, 349] width 320 height 13
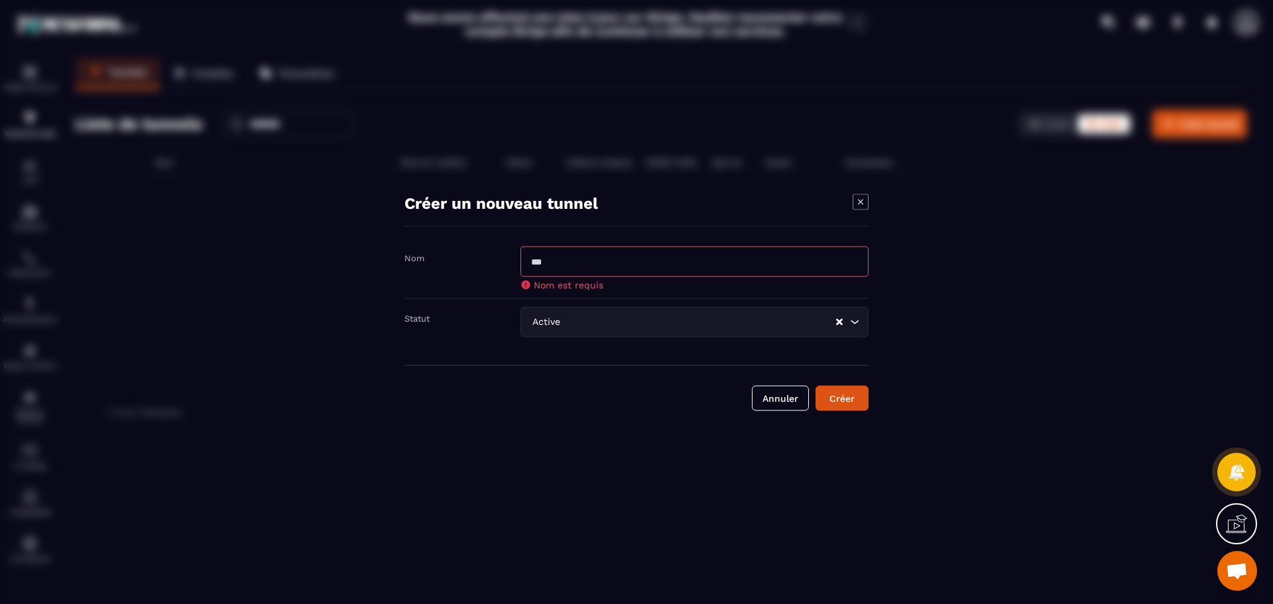
click at [560, 268] on input "Modal window" at bounding box center [695, 261] width 348 height 31
click at [573, 267] on input "Modal window" at bounding box center [695, 261] width 348 height 31
type input "**********"
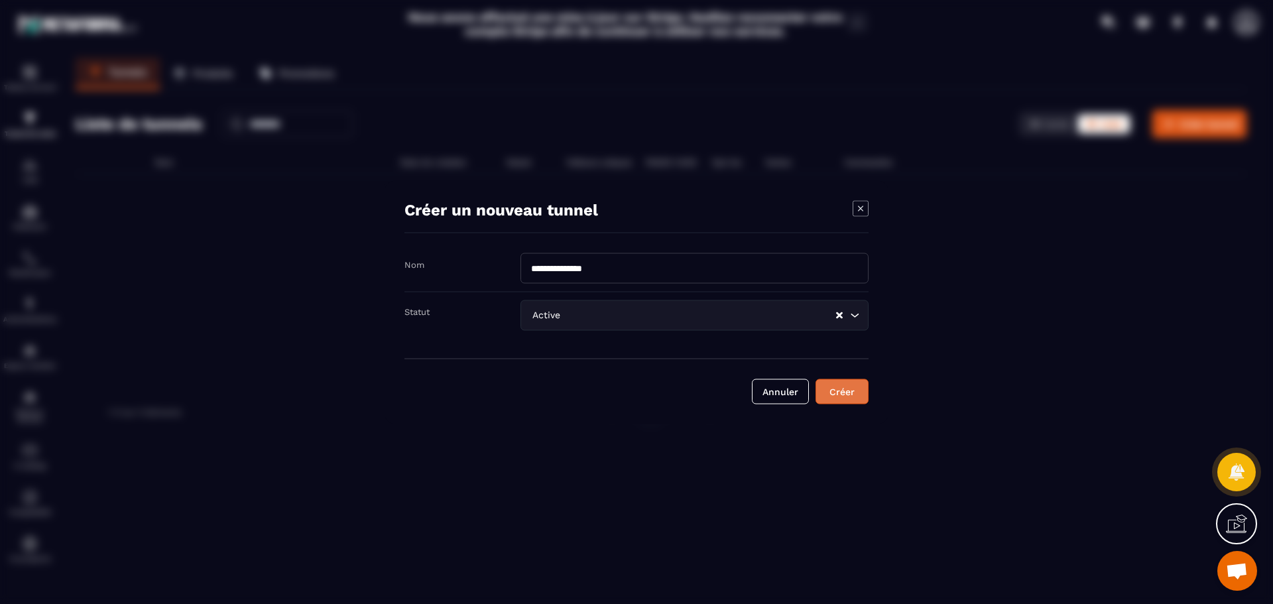
click at [850, 401] on button "Créer" at bounding box center [842, 391] width 53 height 25
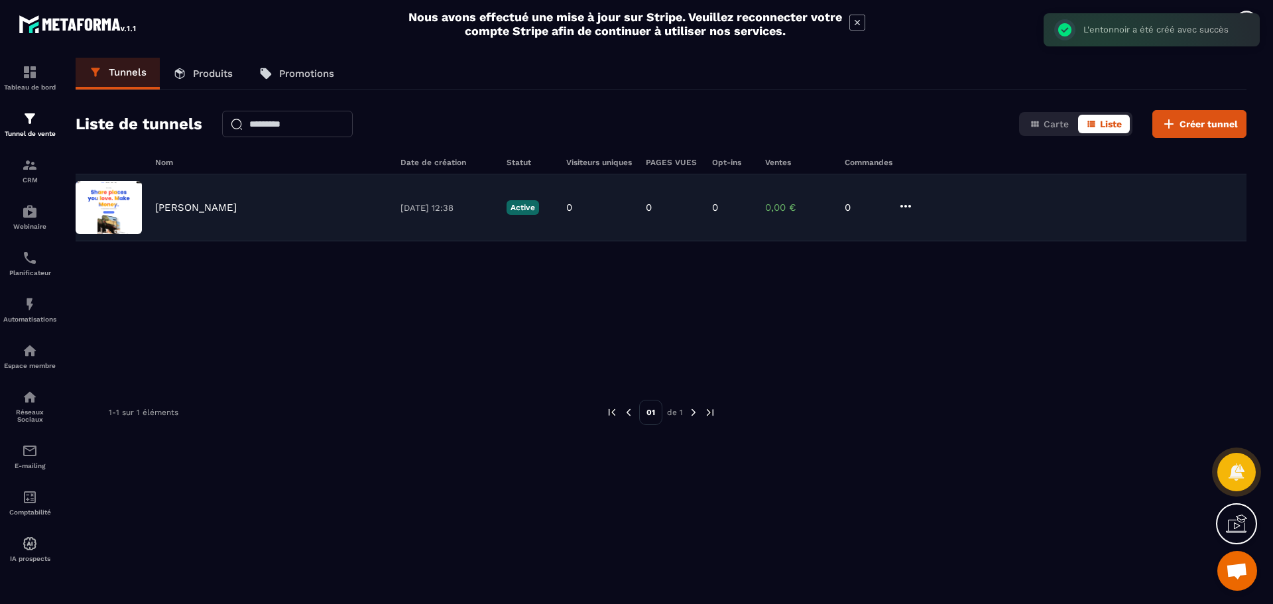
click at [123, 210] on img at bounding box center [109, 207] width 66 height 53
click at [123, 218] on img at bounding box center [109, 207] width 66 height 53
click at [525, 207] on p "Active" at bounding box center [523, 207] width 32 height 15
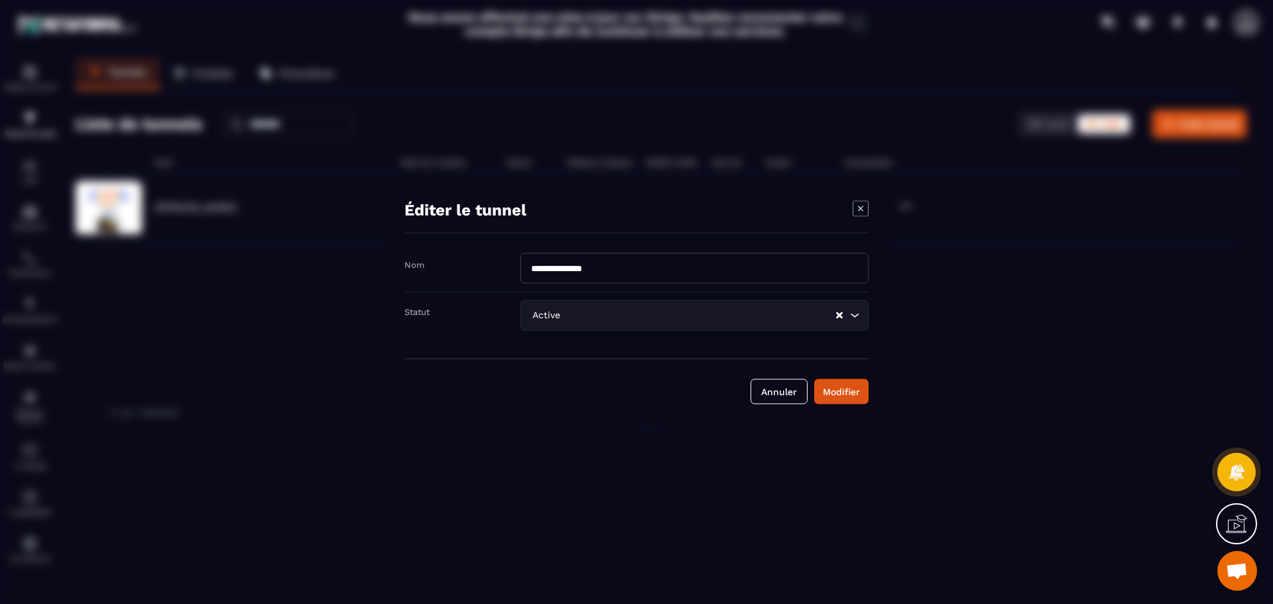
click at [865, 205] on icon "Modal window" at bounding box center [861, 208] width 16 height 16
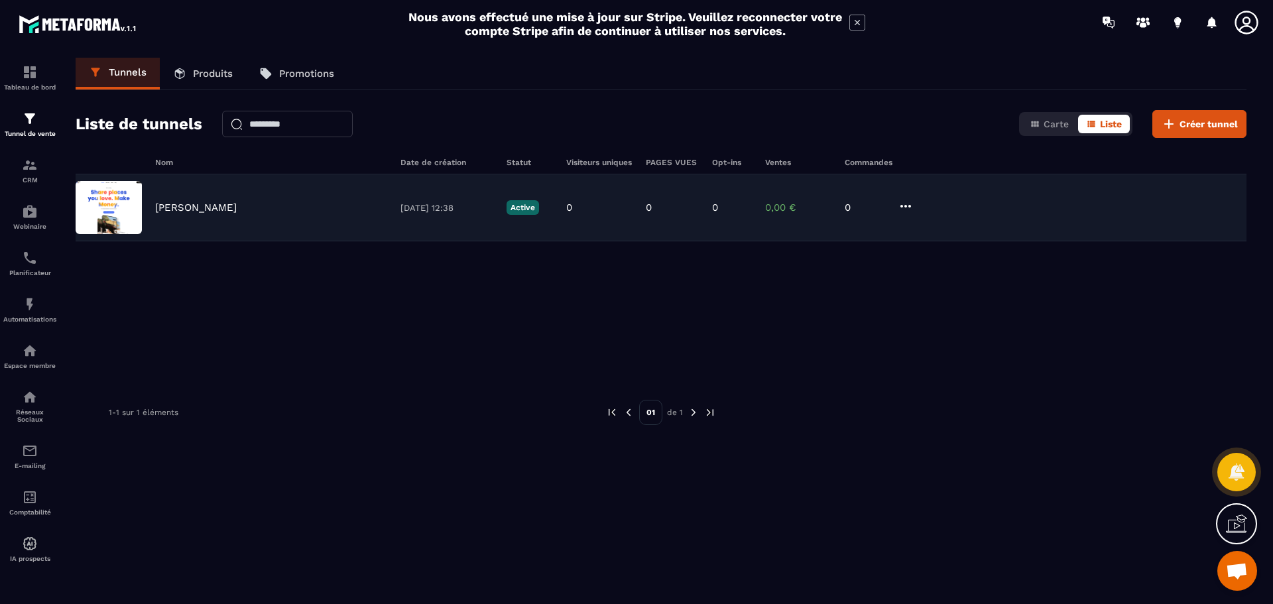
click at [897, 205] on div "[PERSON_NAME] [DATE] 12:38 Active 0 0 0 0,00 € 0" at bounding box center [661, 207] width 1171 height 67
click at [118, 214] on img at bounding box center [109, 207] width 66 height 53
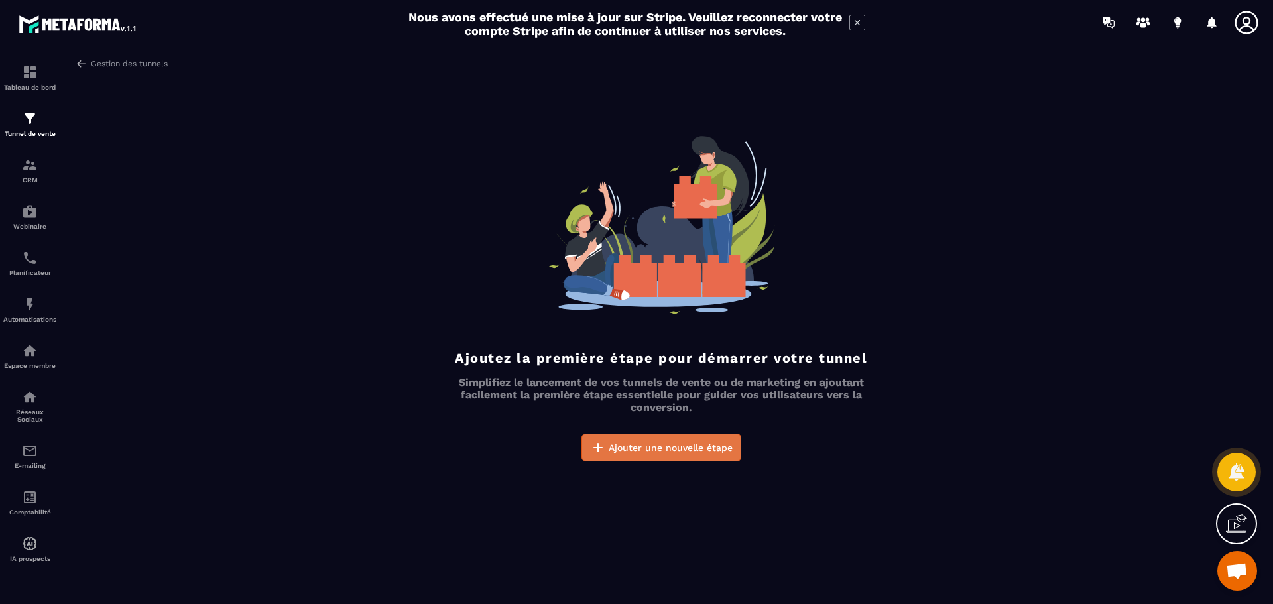
click at [604, 439] on button "Ajouter une nouvelle étape" at bounding box center [662, 448] width 160 height 28
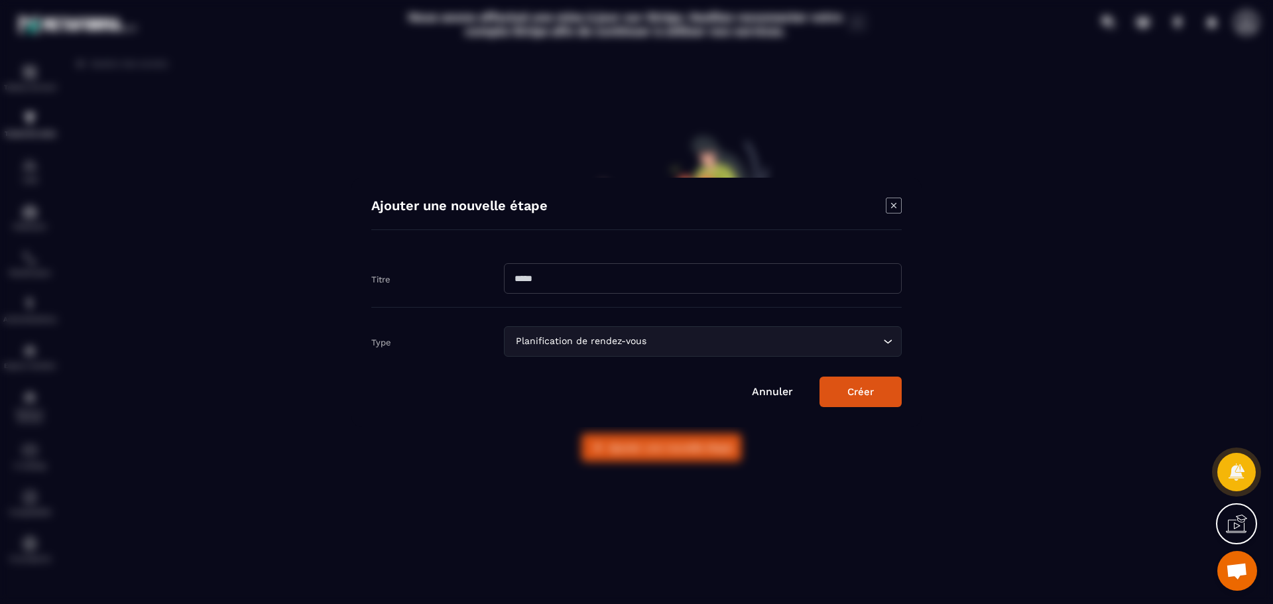
click at [555, 340] on div "Planification de rendez-vous" at bounding box center [696, 341] width 370 height 15
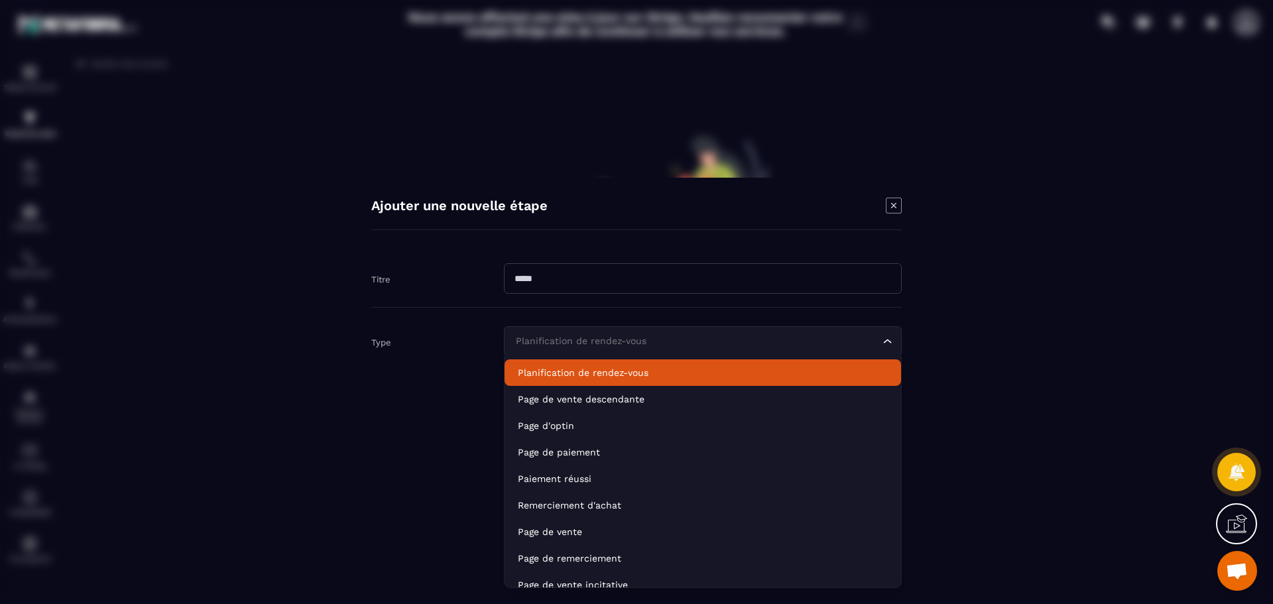
click at [555, 369] on p "Planification de rendez-vous" at bounding box center [703, 372] width 370 height 13
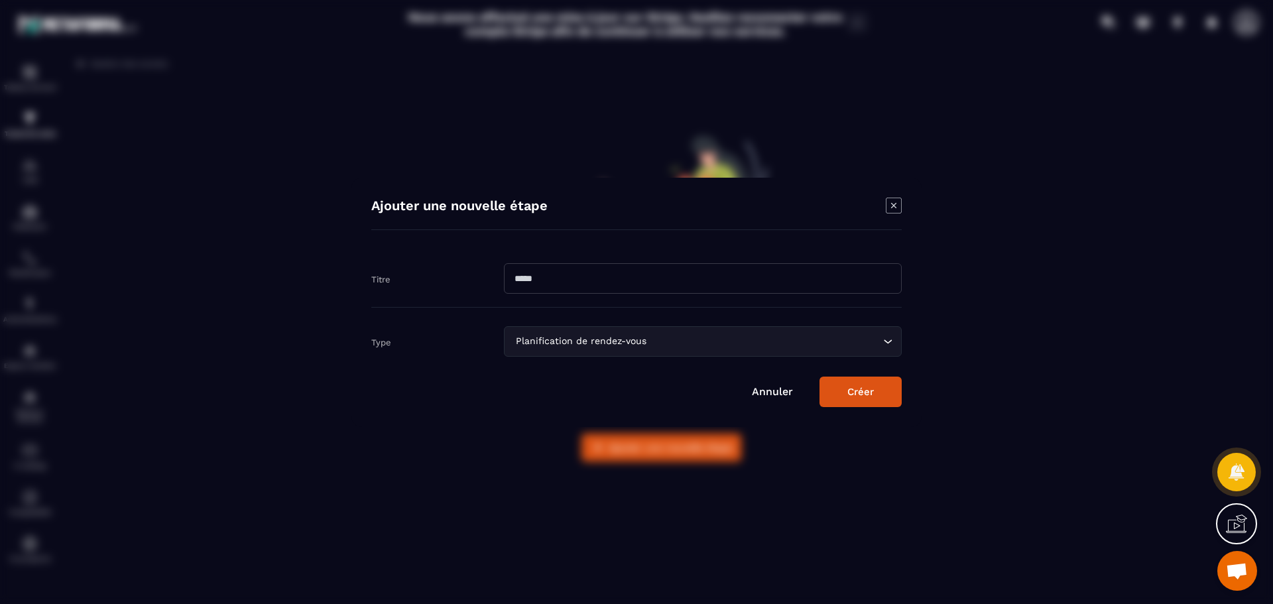
click at [544, 287] on input "Modal window" at bounding box center [703, 278] width 398 height 31
click at [543, 280] on input "Modal window" at bounding box center [703, 278] width 398 height 31
type input "***"
click at [842, 383] on button "Créer" at bounding box center [861, 392] width 82 height 31
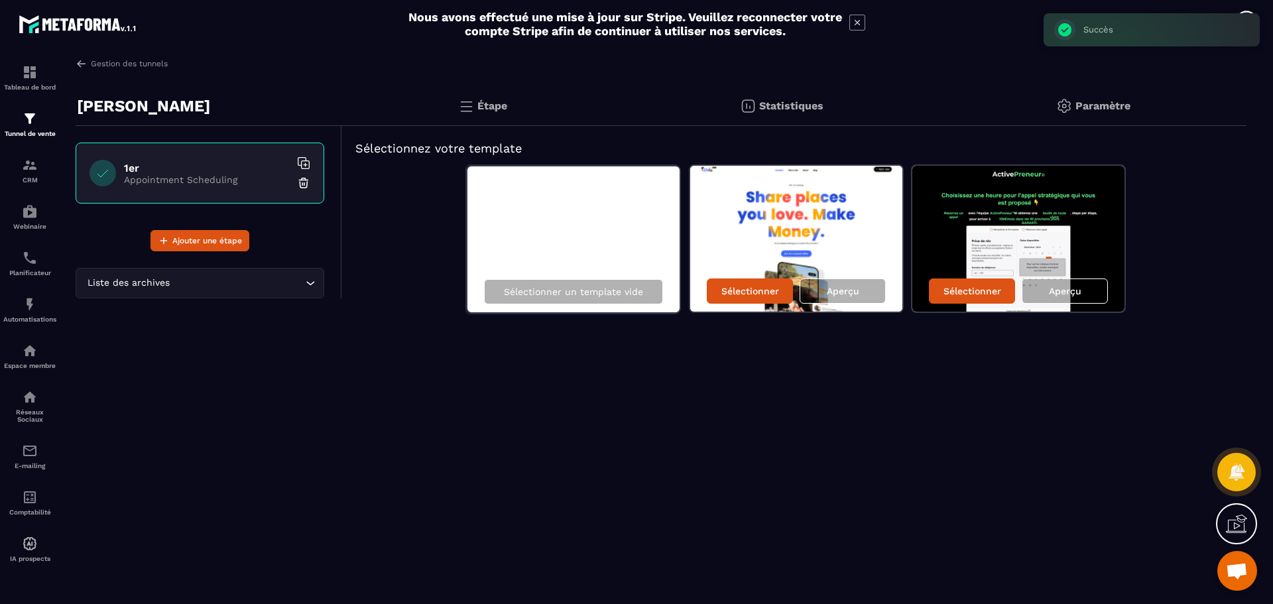
click at [552, 210] on div "Sélectionner un template vide" at bounding box center [573, 239] width 215 height 149
click at [837, 222] on img at bounding box center [796, 239] width 212 height 146
click at [797, 221] on img at bounding box center [796, 239] width 212 height 146
click at [763, 299] on div "Sélectionner" at bounding box center [750, 291] width 86 height 25
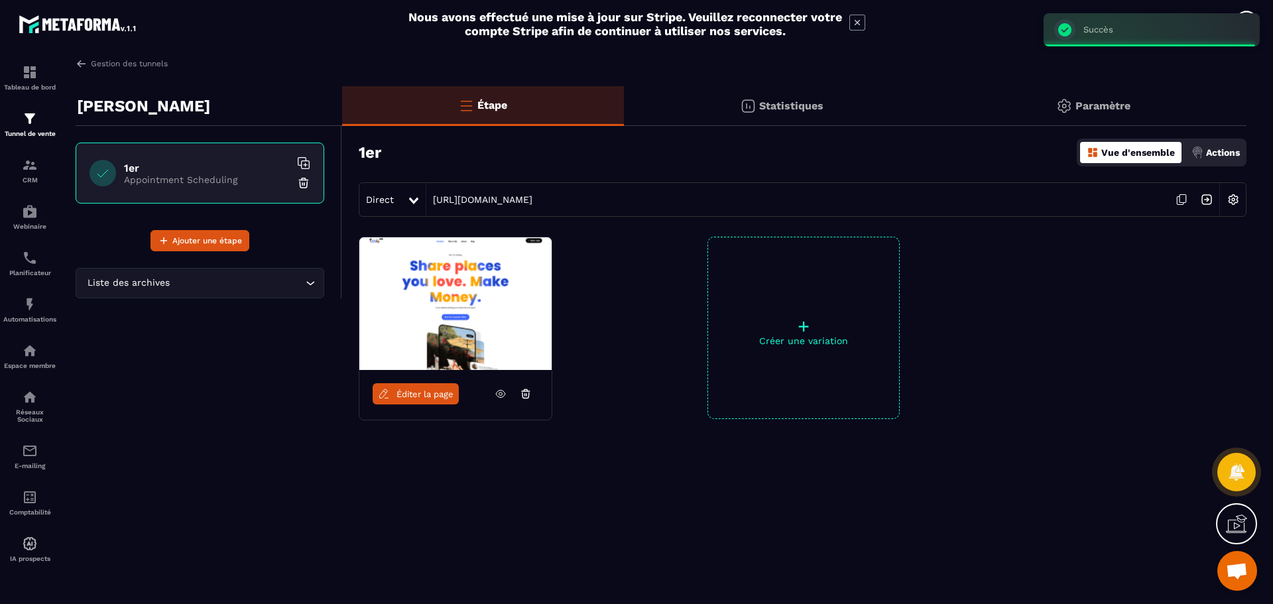
click at [426, 393] on span "Éditer la page" at bounding box center [425, 394] width 57 height 10
